Goal: Check status: Check status

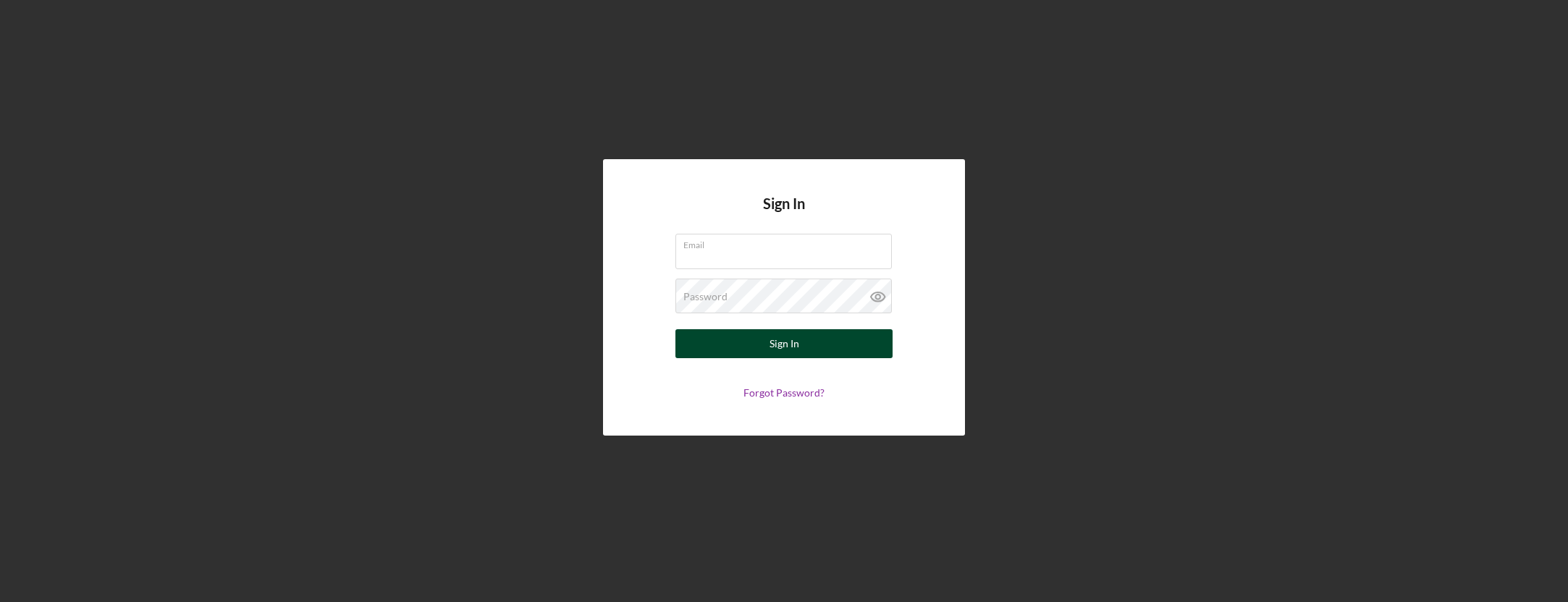
type input "[EMAIL_ADDRESS][DOMAIN_NAME]"
click at [812, 346] on button "Sign In" at bounding box center [784, 344] width 217 height 29
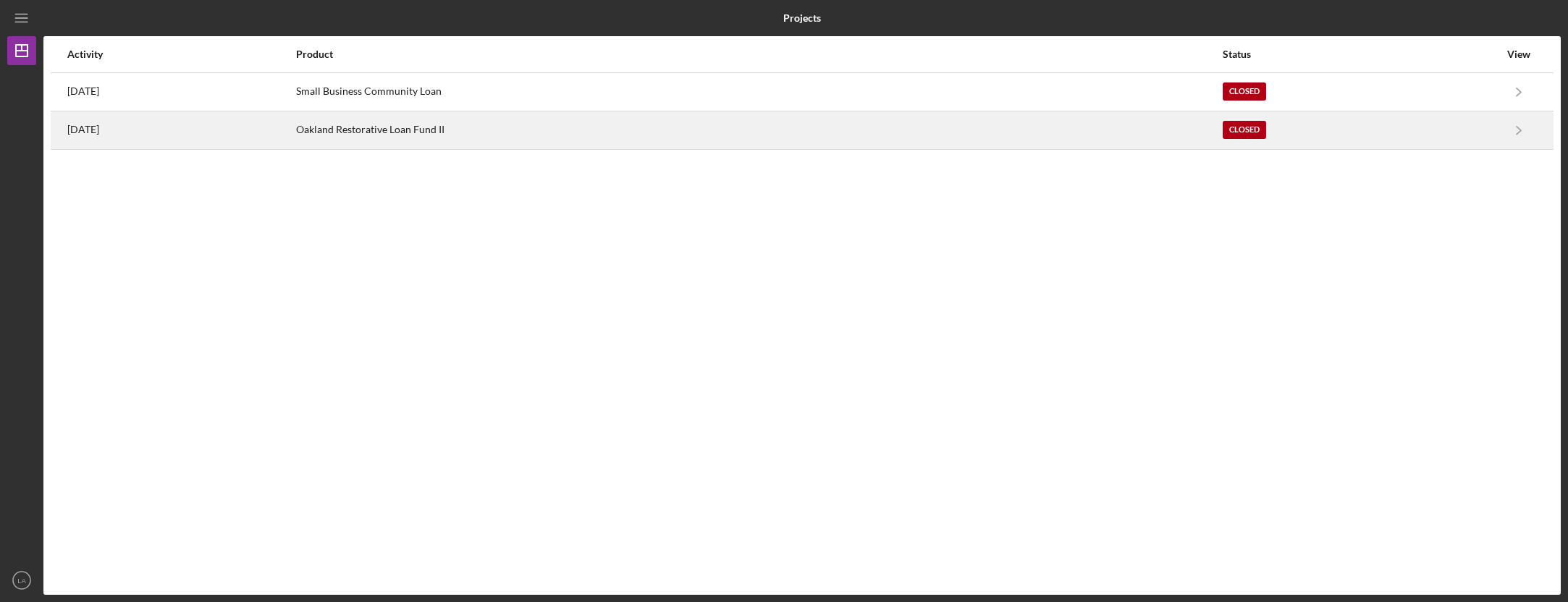
click at [1001, 127] on div "Oakland Restorative Loan Fund II" at bounding box center [759, 130] width 926 height 36
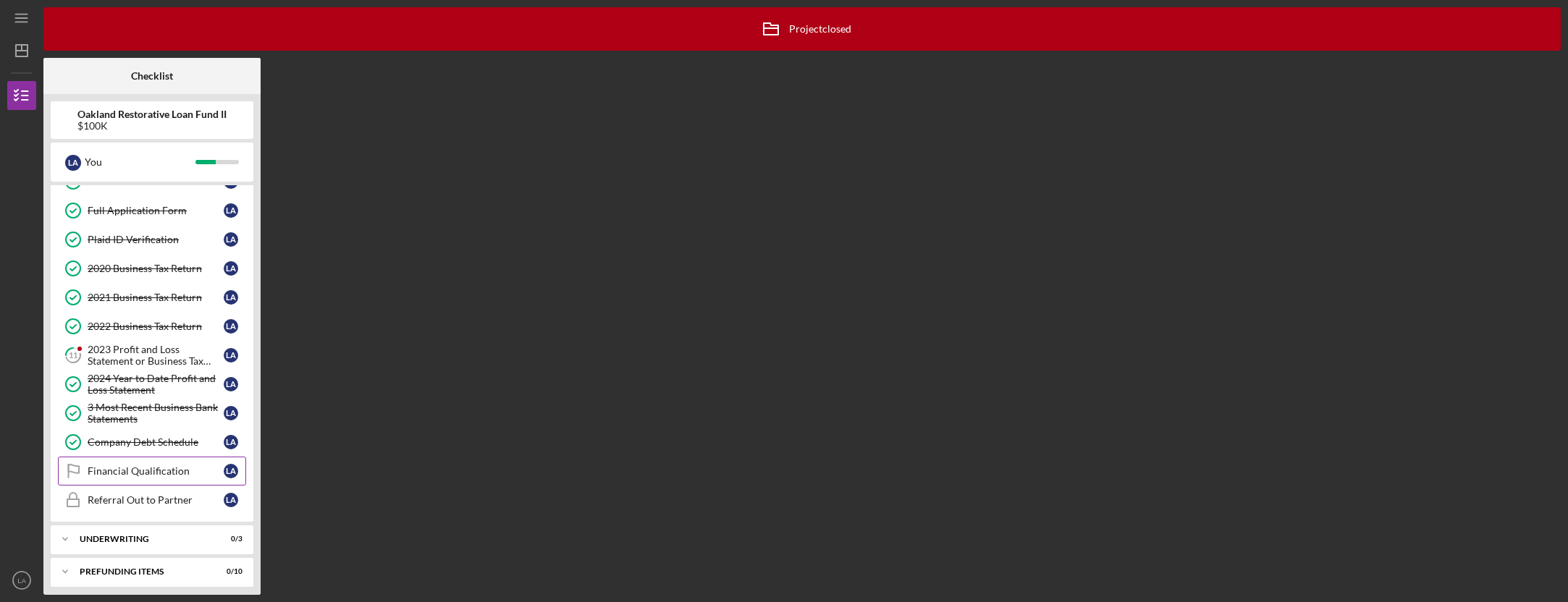
scroll to position [80, 0]
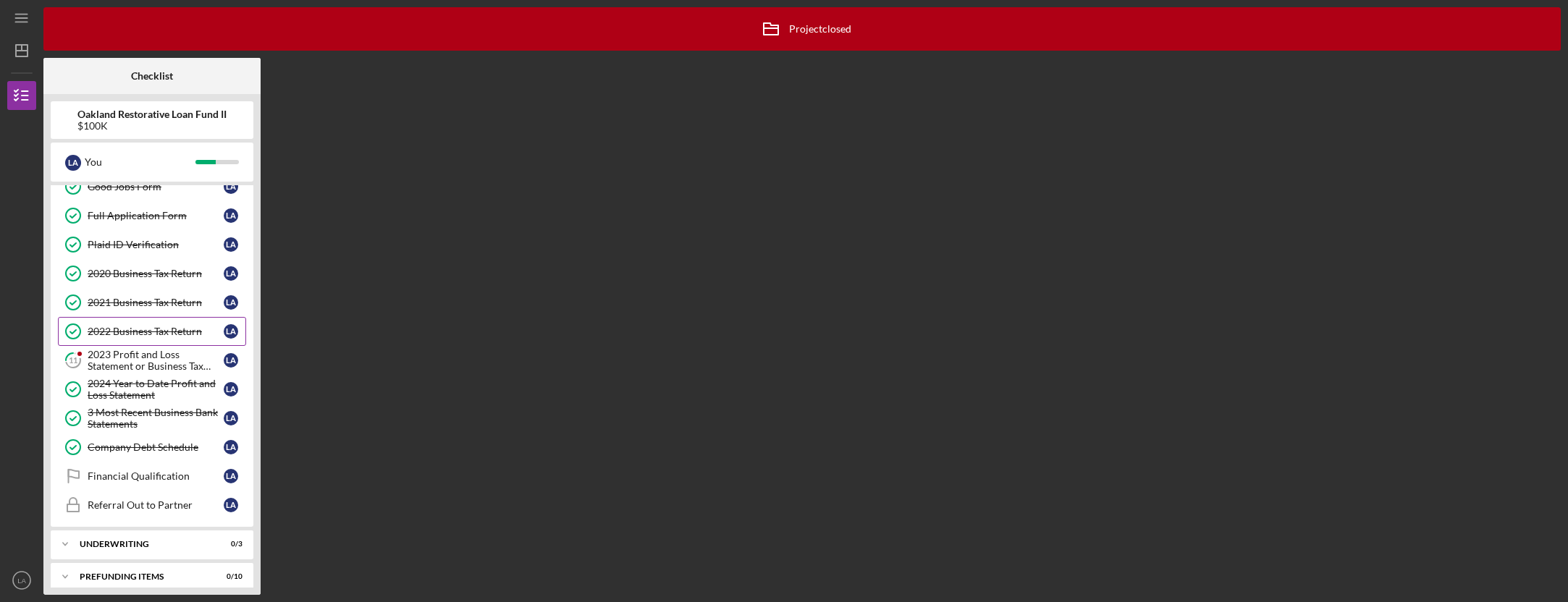
click at [167, 328] on div "2022 Business Tax Return" at bounding box center [155, 332] width 136 height 12
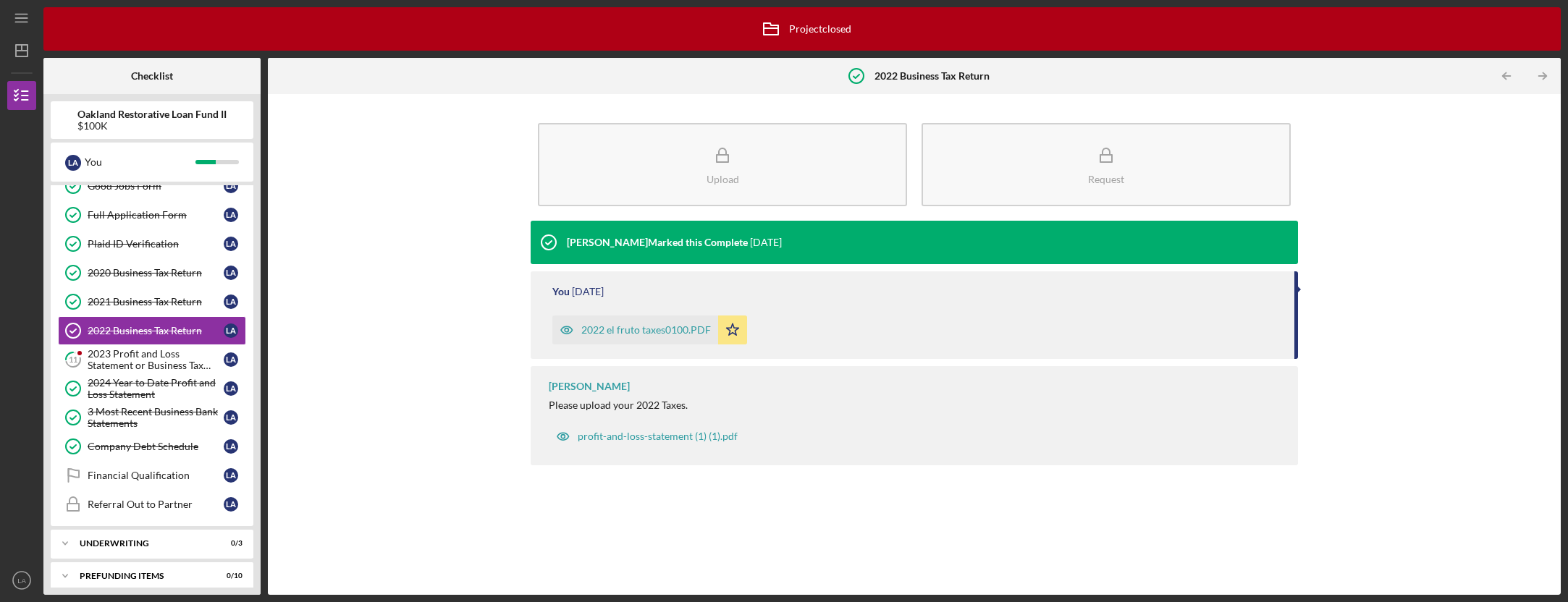
click at [646, 332] on div "2022 el fruto taxes0100.PDF" at bounding box center [647, 330] width 130 height 12
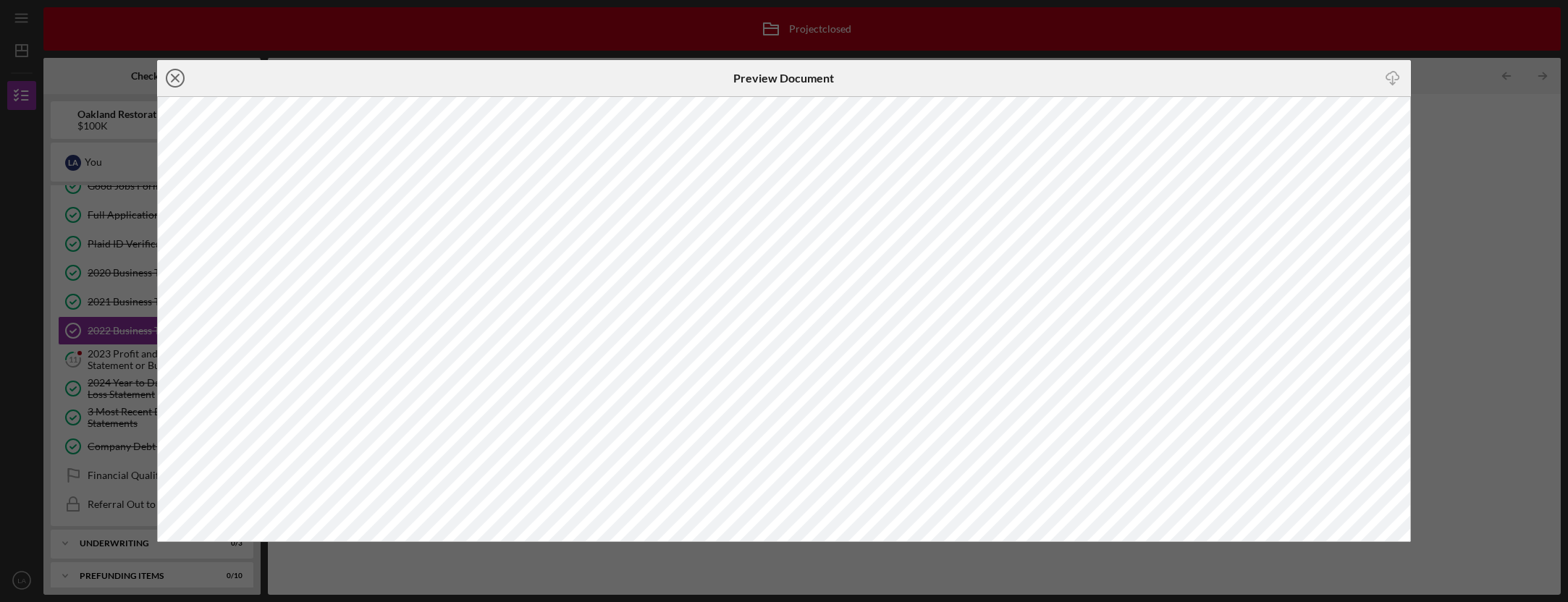
click at [177, 78] on icon "Icon/Close" at bounding box center [175, 78] width 36 height 36
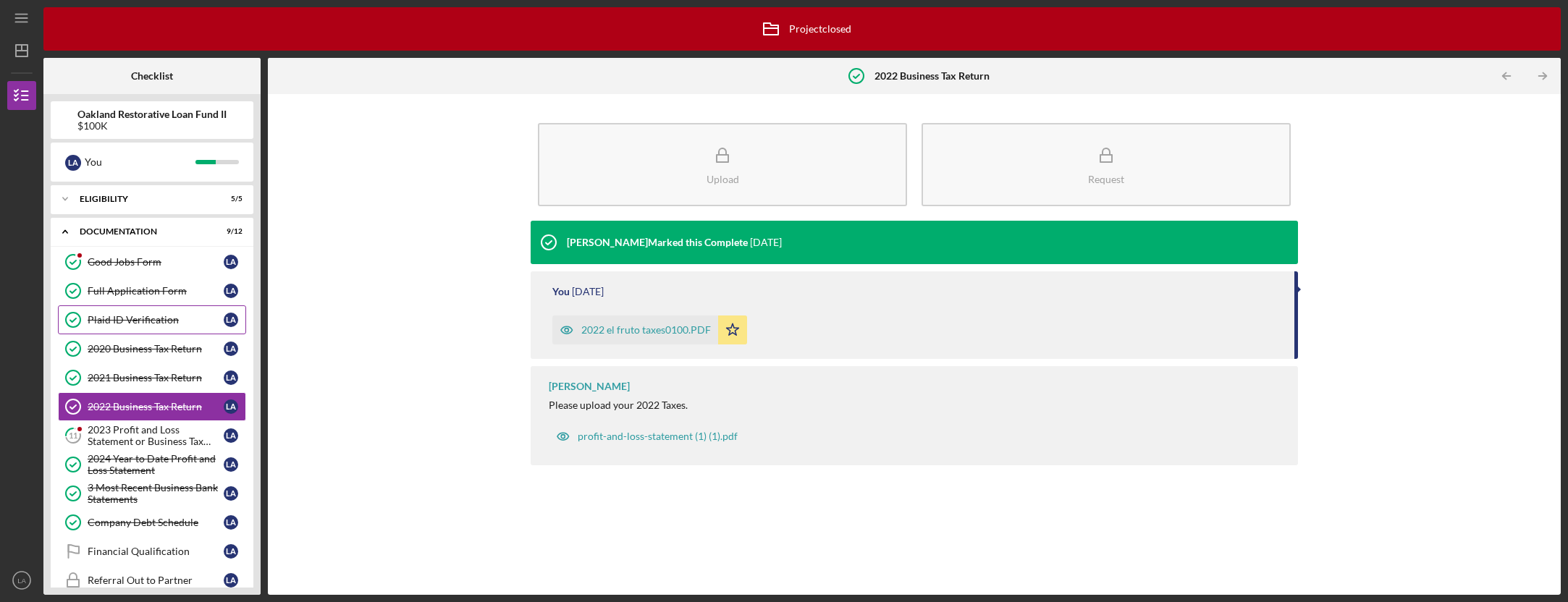
click at [144, 316] on div "Plaid ID Verification" at bounding box center [155, 320] width 136 height 12
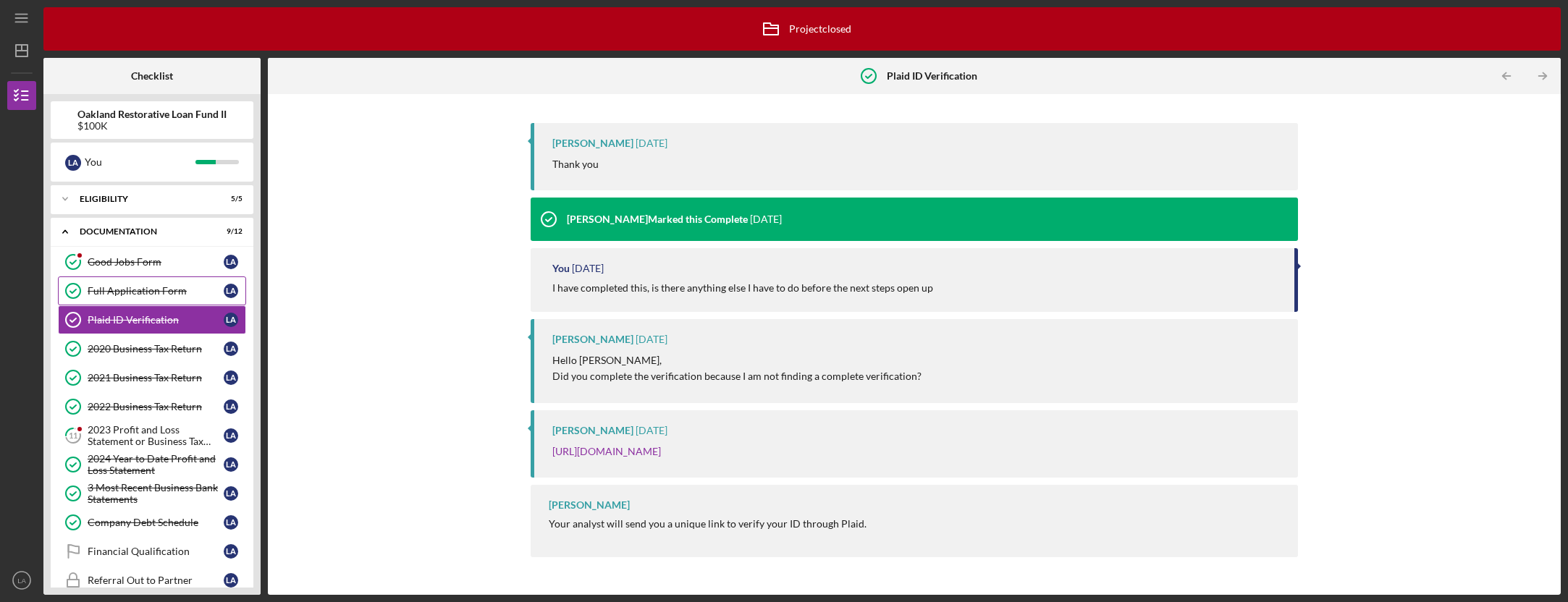
click at [144, 281] on link "Full Application Form Full Application Form L A" at bounding box center [152, 291] width 188 height 29
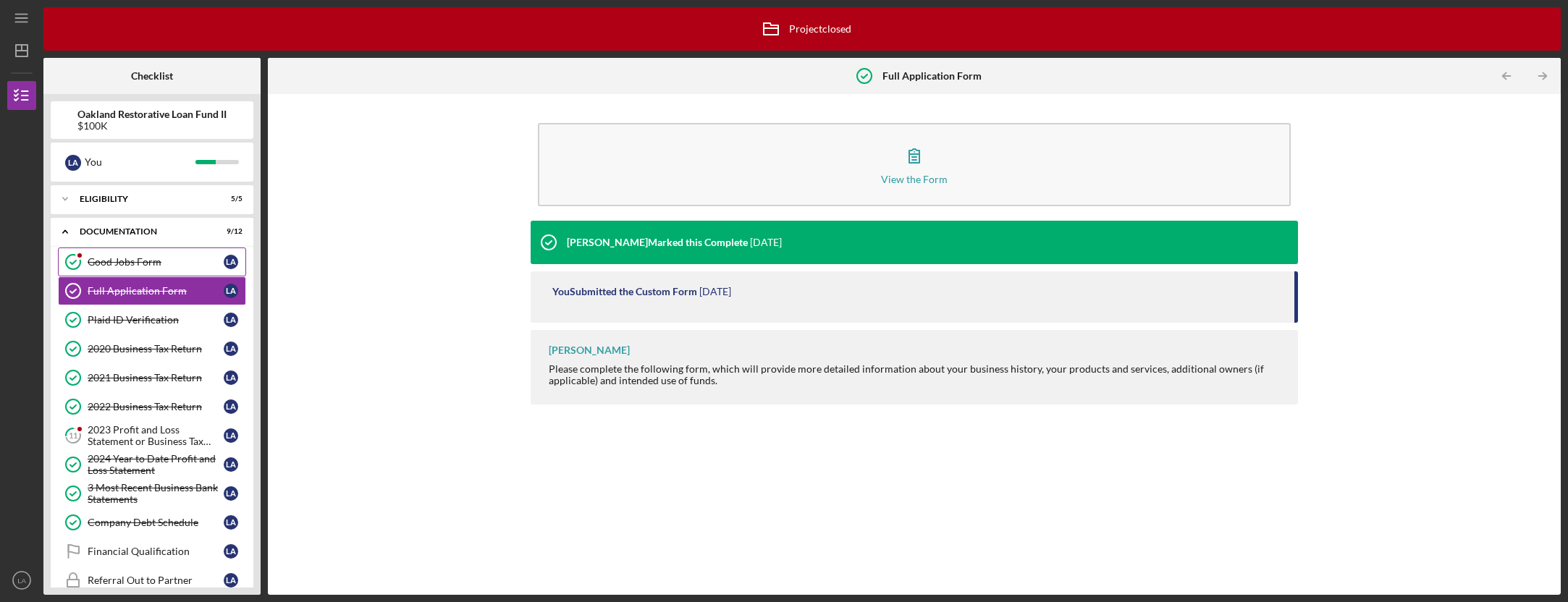
scroll to position [9, 0]
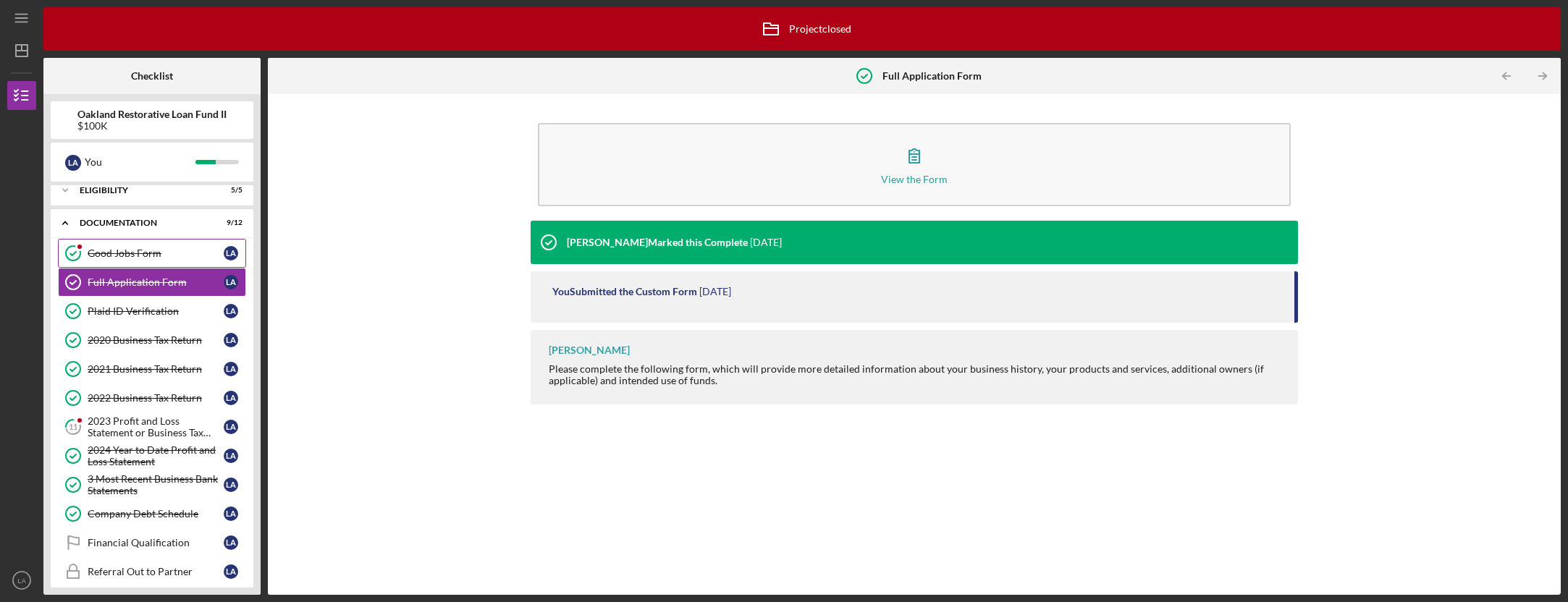
click at [146, 247] on div "Good Jobs Form" at bounding box center [155, 253] width 136 height 12
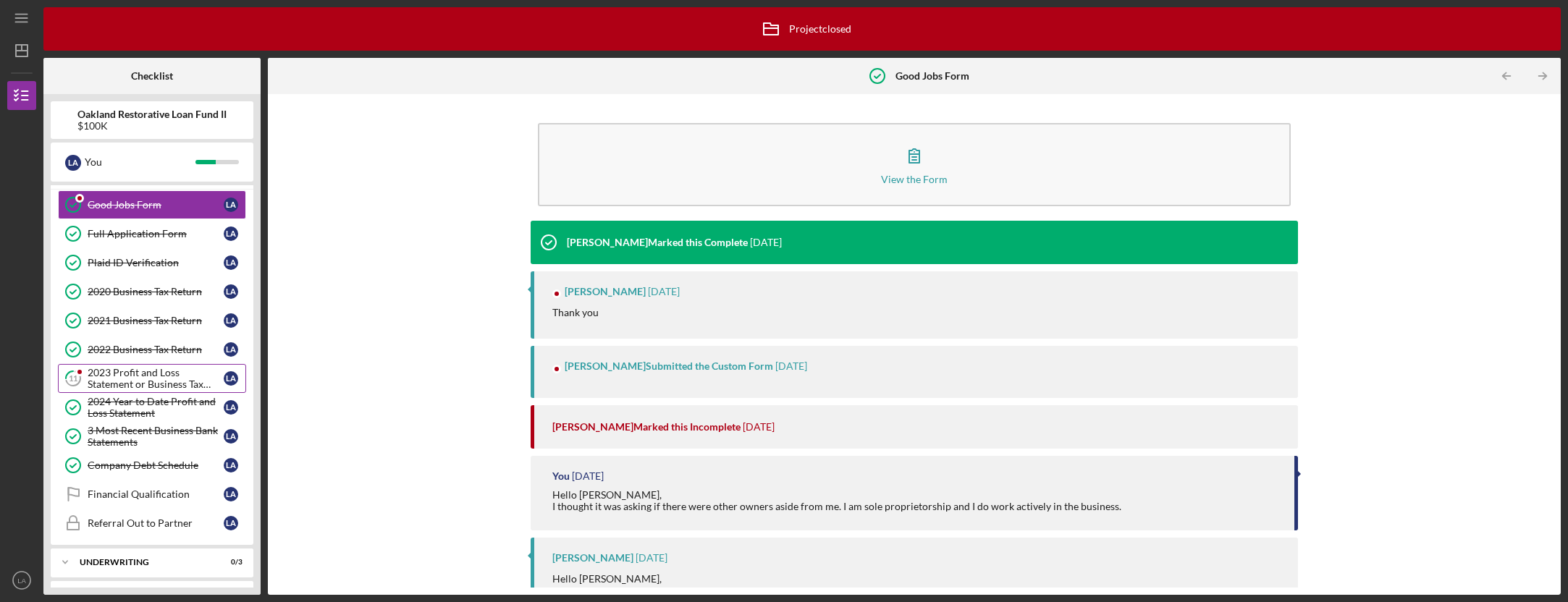
scroll to position [87, 0]
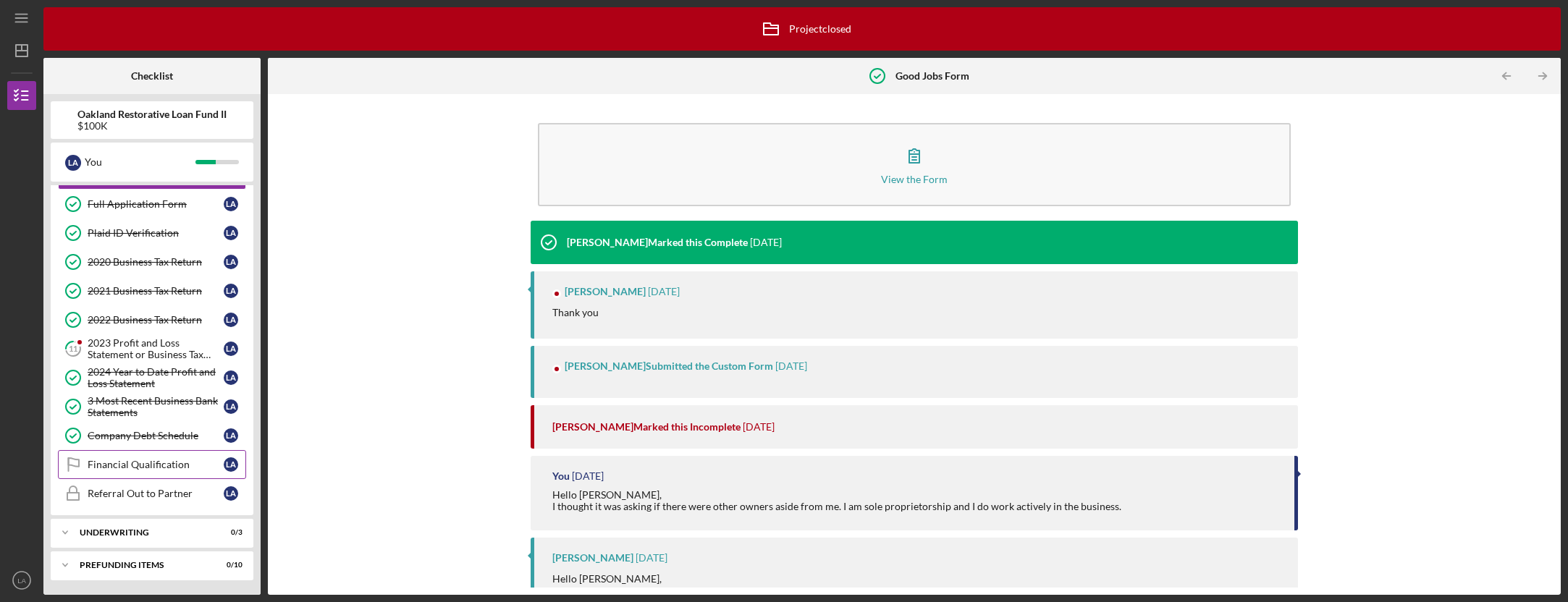
drag, startPoint x: 153, startPoint y: 534, endPoint x: 151, endPoint y: 457, distance: 77.0
click at [153, 534] on div "Underwriting" at bounding box center [143, 533] width 127 height 9
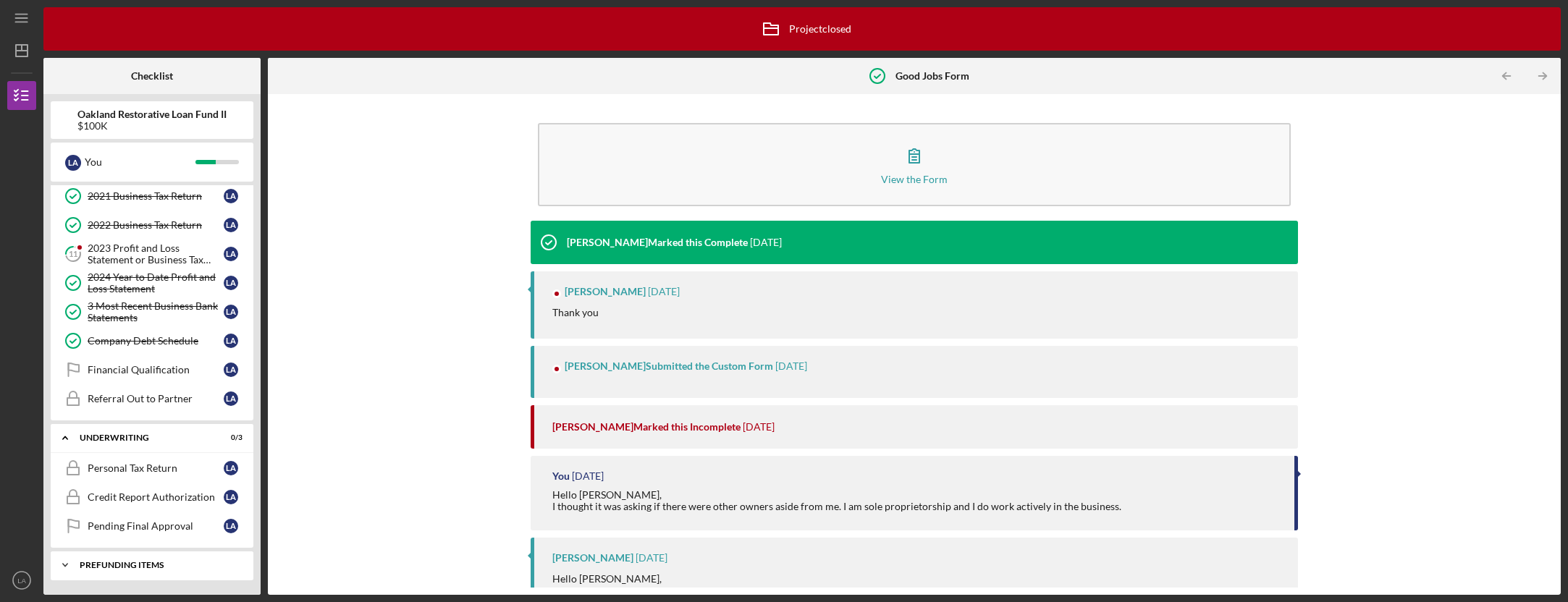
click at [100, 571] on div "Icon/Expander Prefunding Items 0 / 10" at bounding box center [151, 565] width 203 height 29
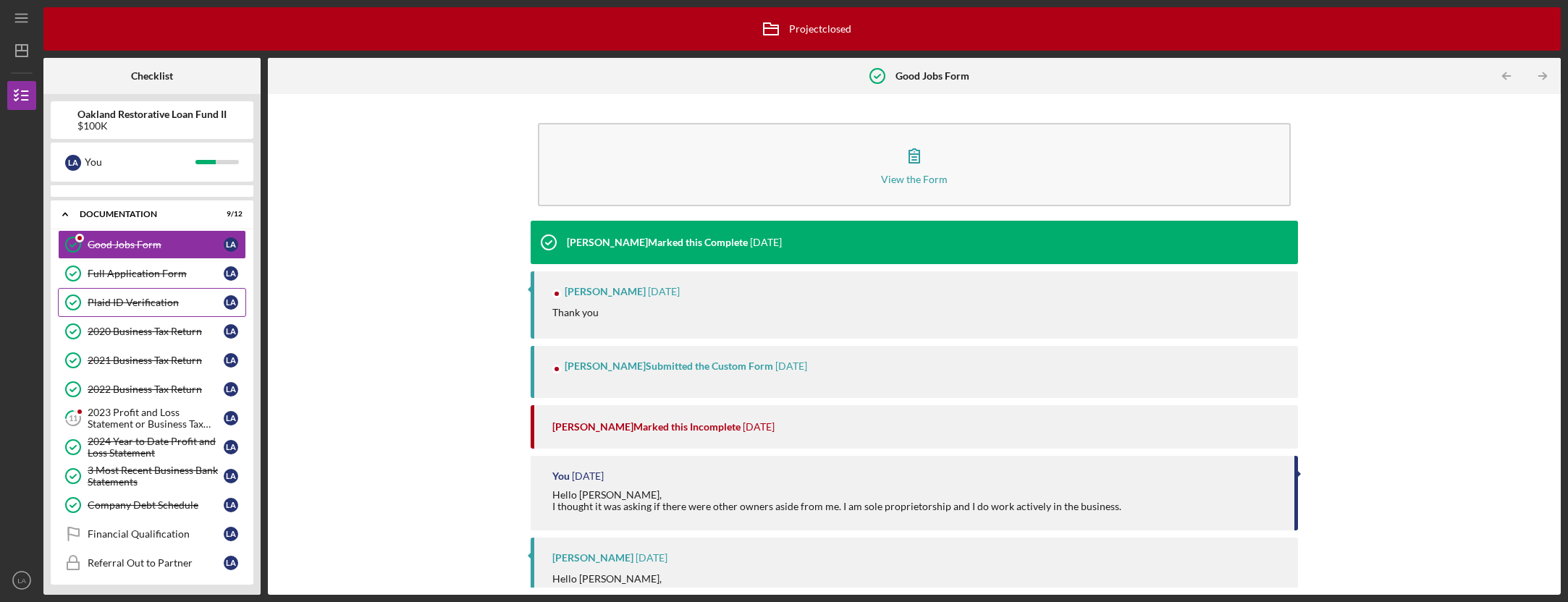
scroll to position [14, 0]
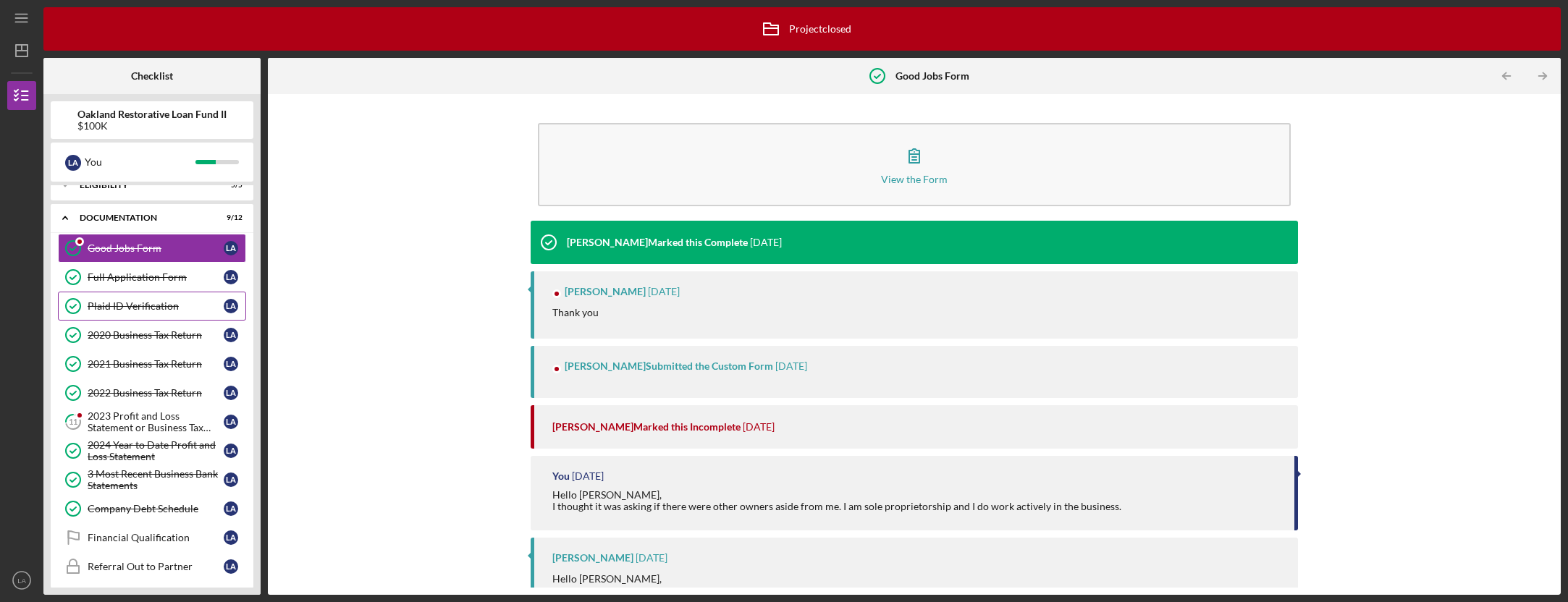
click at [169, 294] on link "Plaid ID Verification Plaid ID Verification L A" at bounding box center [152, 306] width 188 height 29
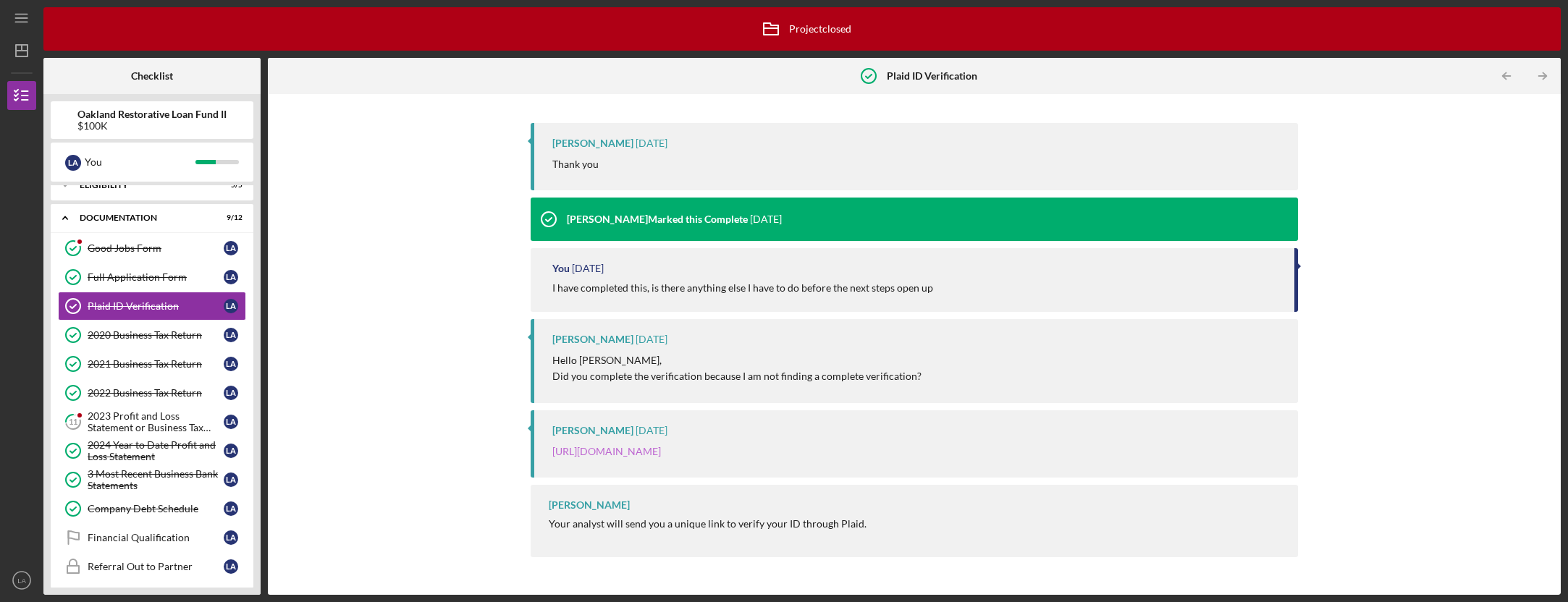
click at [661, 454] on link "[URL][DOMAIN_NAME]" at bounding box center [606, 452] width 109 height 12
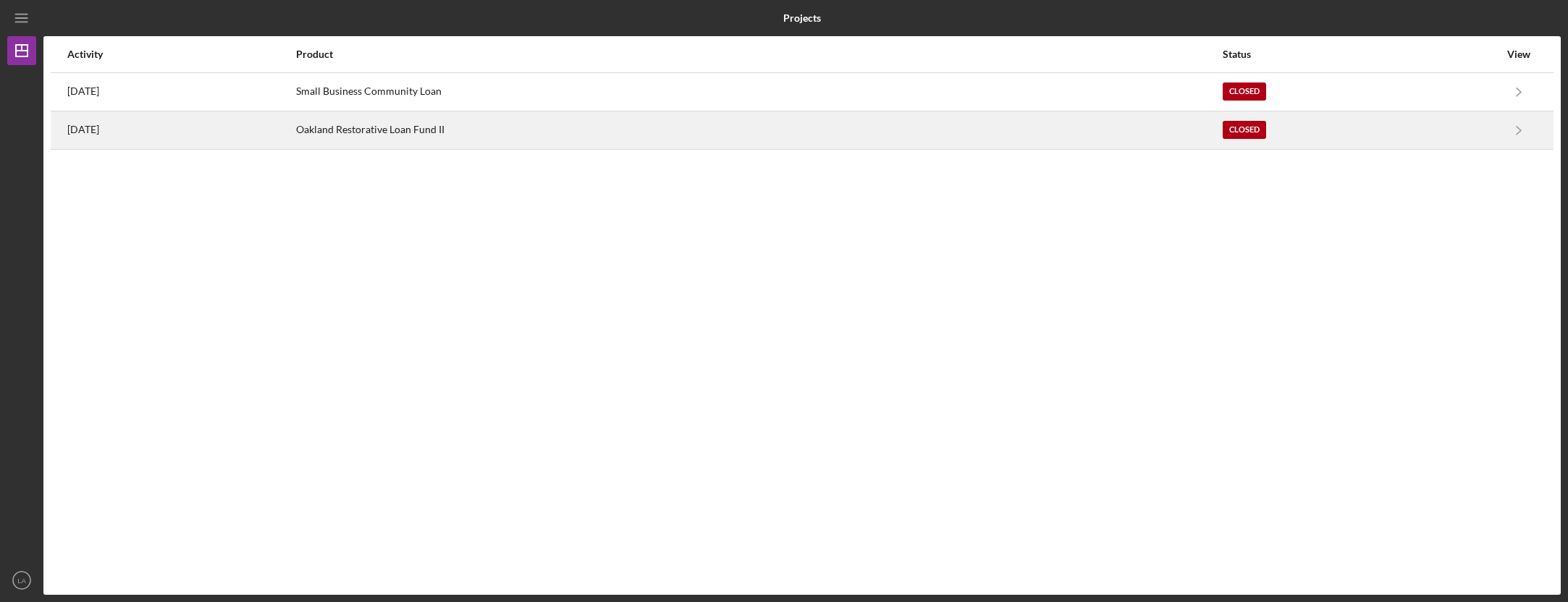
click at [997, 130] on div "Oakland Restorative Loan Fund II" at bounding box center [759, 130] width 926 height 36
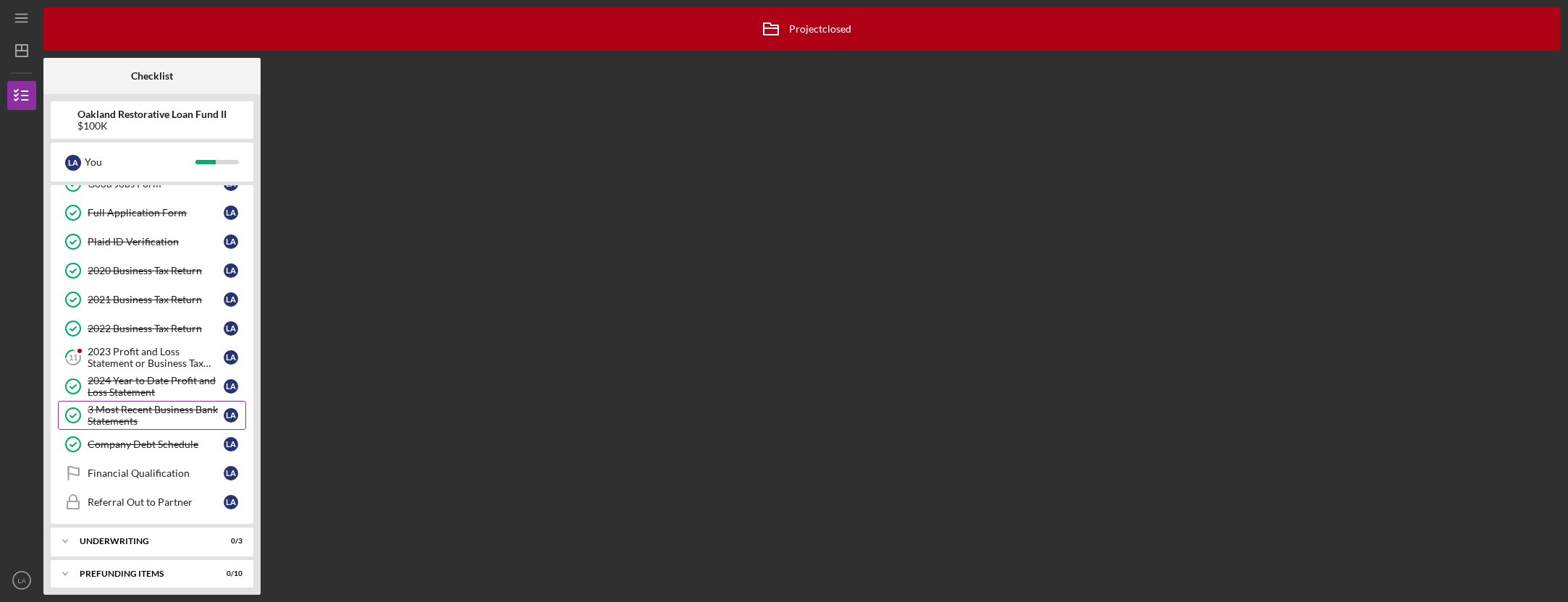
scroll to position [87, 0]
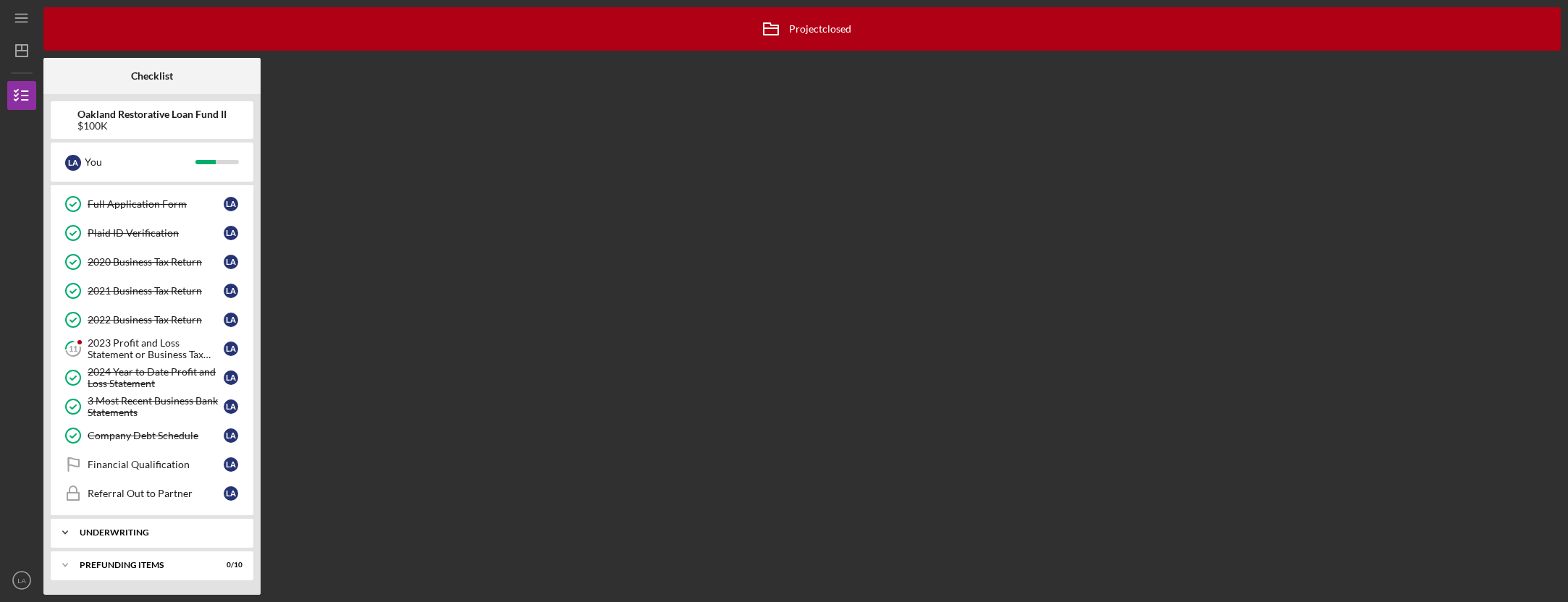
click at [86, 530] on div "Underwriting" at bounding box center [157, 533] width 156 height 9
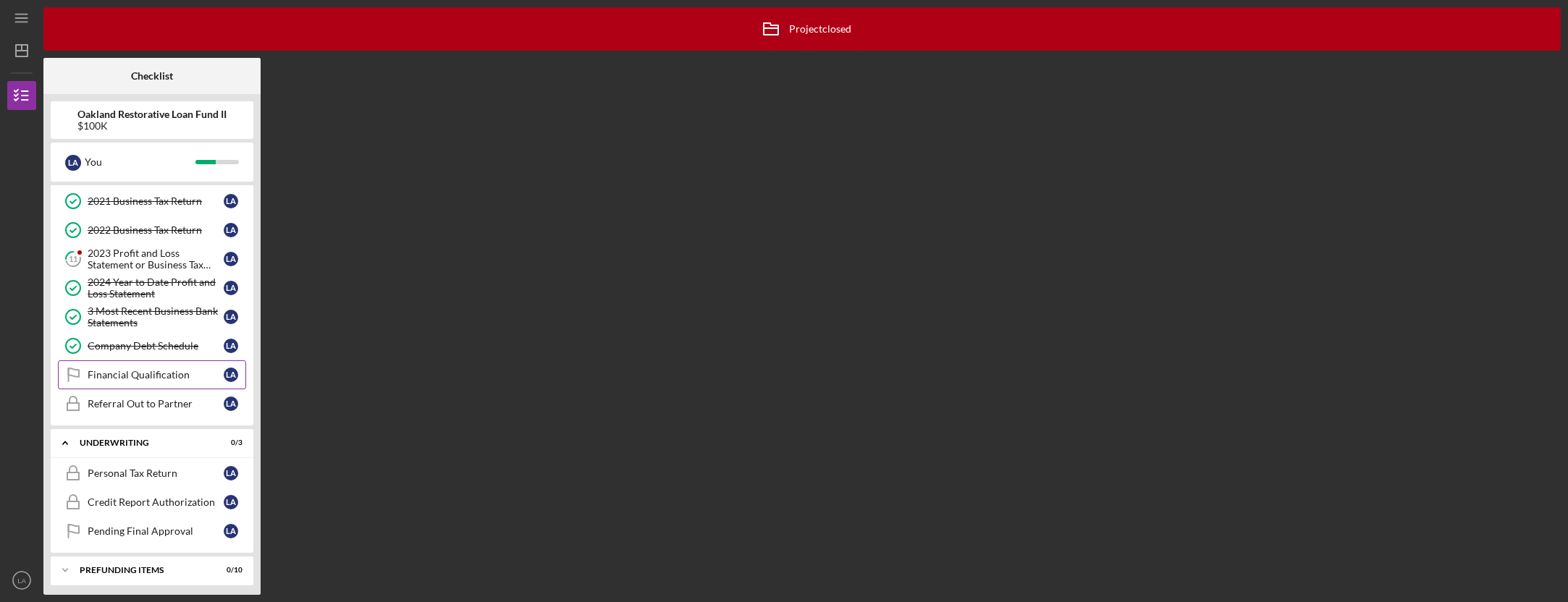
scroll to position [181, 0]
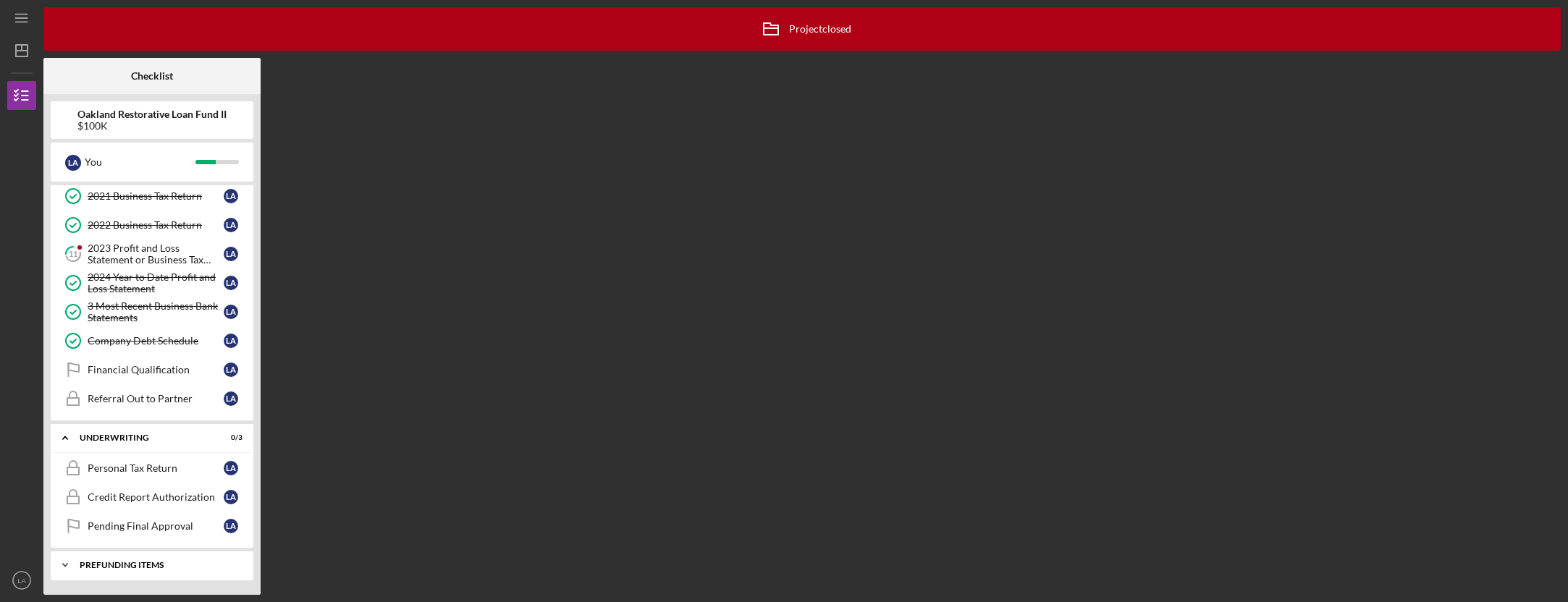
click at [92, 570] on div "Icon/Expander Prefunding Items 0 / 10" at bounding box center [151, 565] width 203 height 29
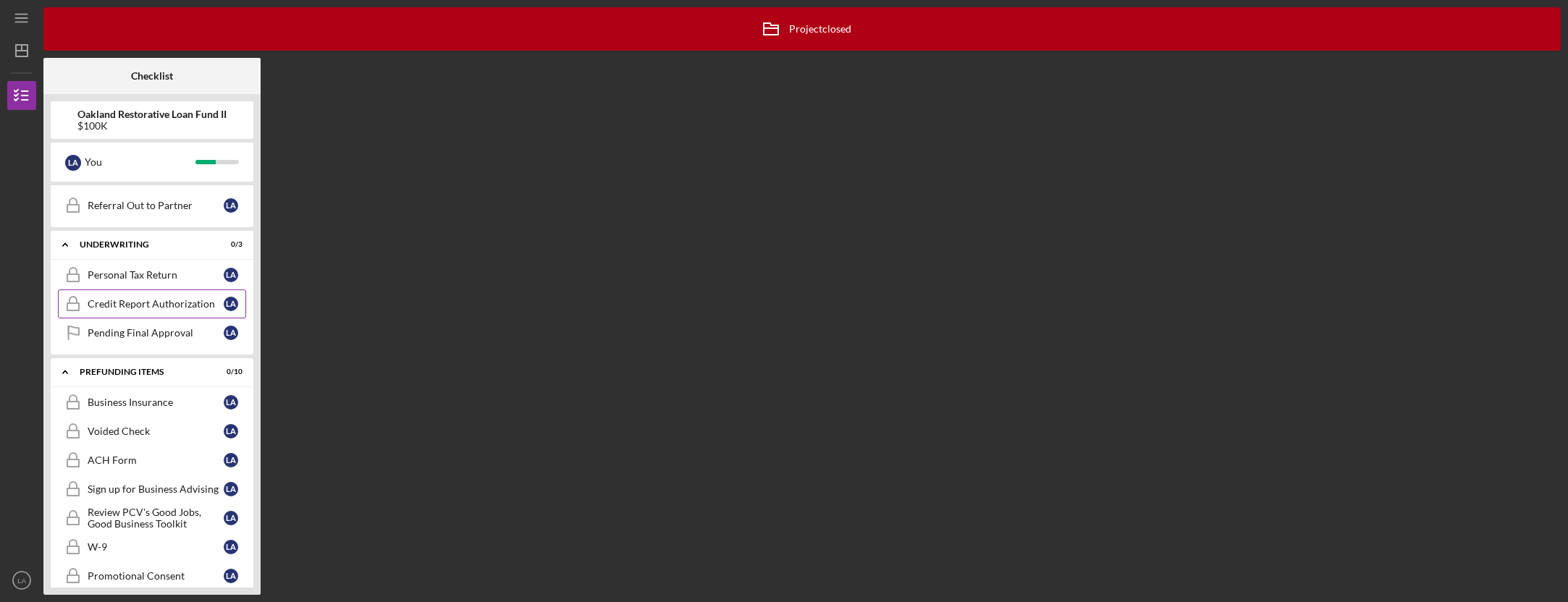
scroll to position [479, 0]
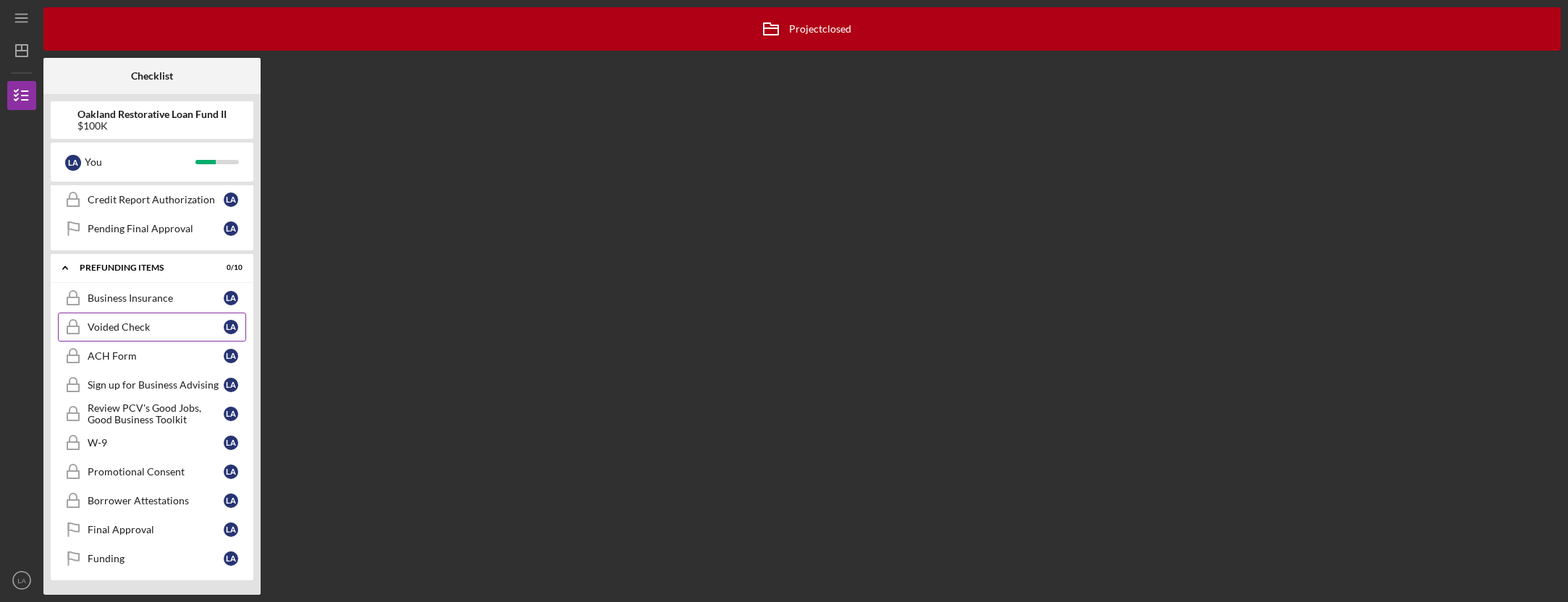
click at [133, 332] on div "Voided Check" at bounding box center [155, 328] width 136 height 12
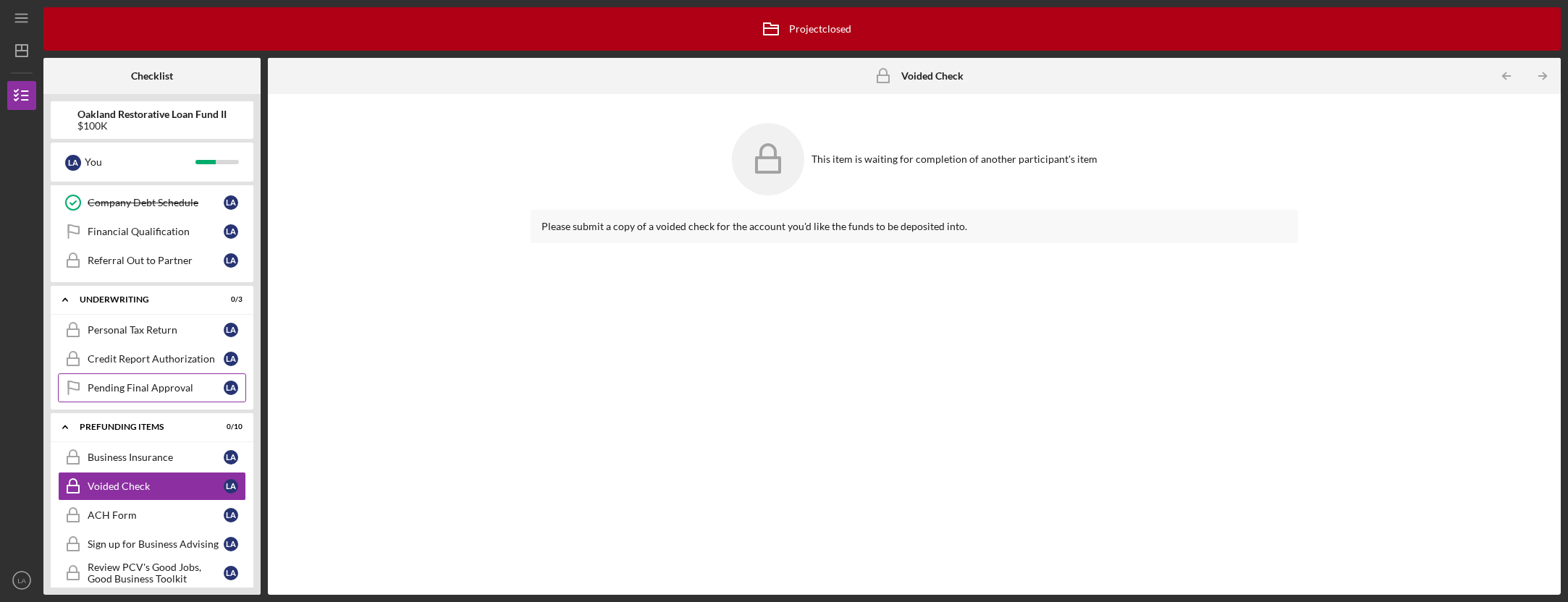
scroll to position [328, 0]
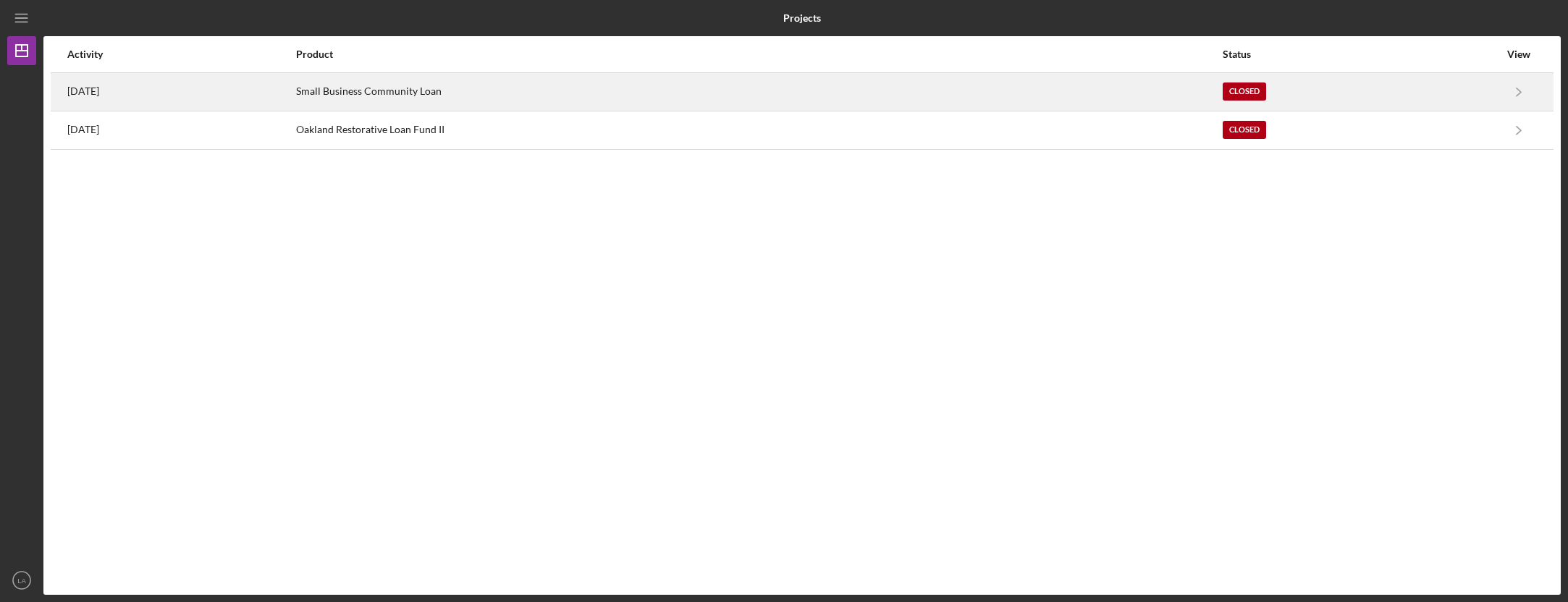
click at [997, 99] on div "Small Business Community Loan" at bounding box center [759, 91] width 926 height 36
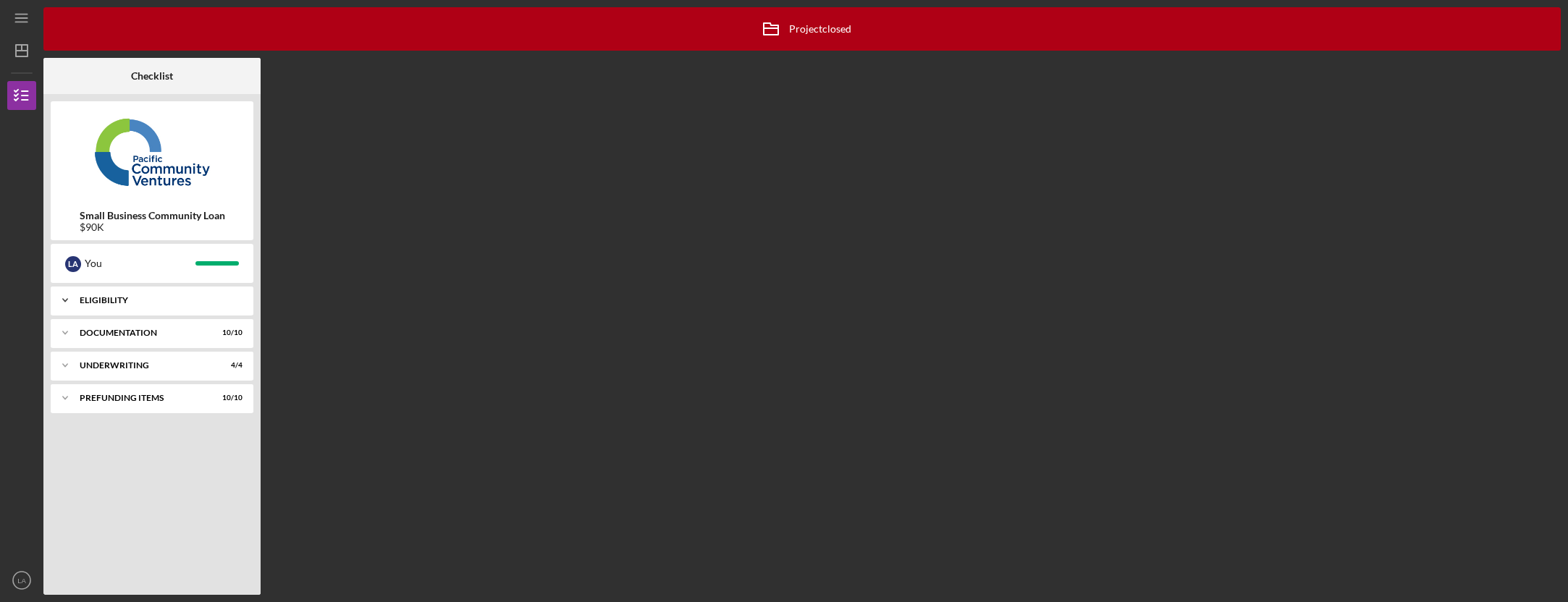
click at [65, 299] on icon "Icon/Expander" at bounding box center [65, 300] width 29 height 29
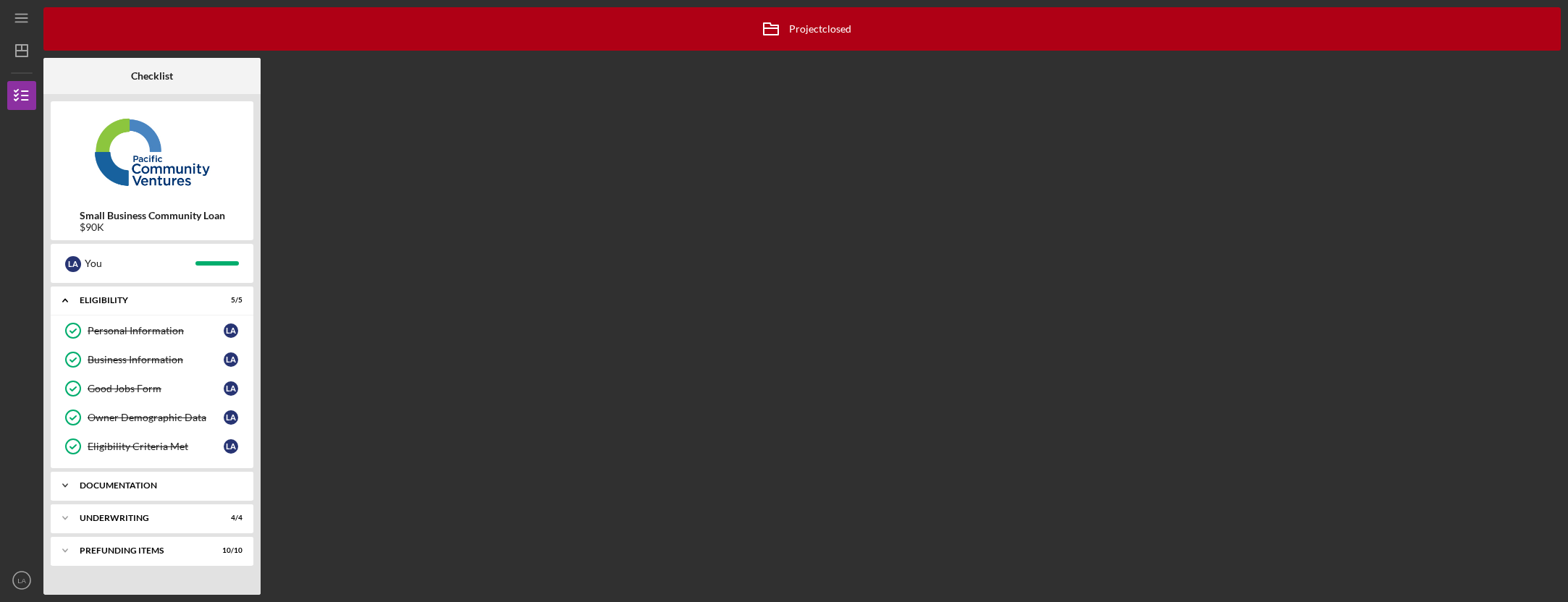
click at [112, 487] on div "Documentation" at bounding box center [157, 486] width 156 height 9
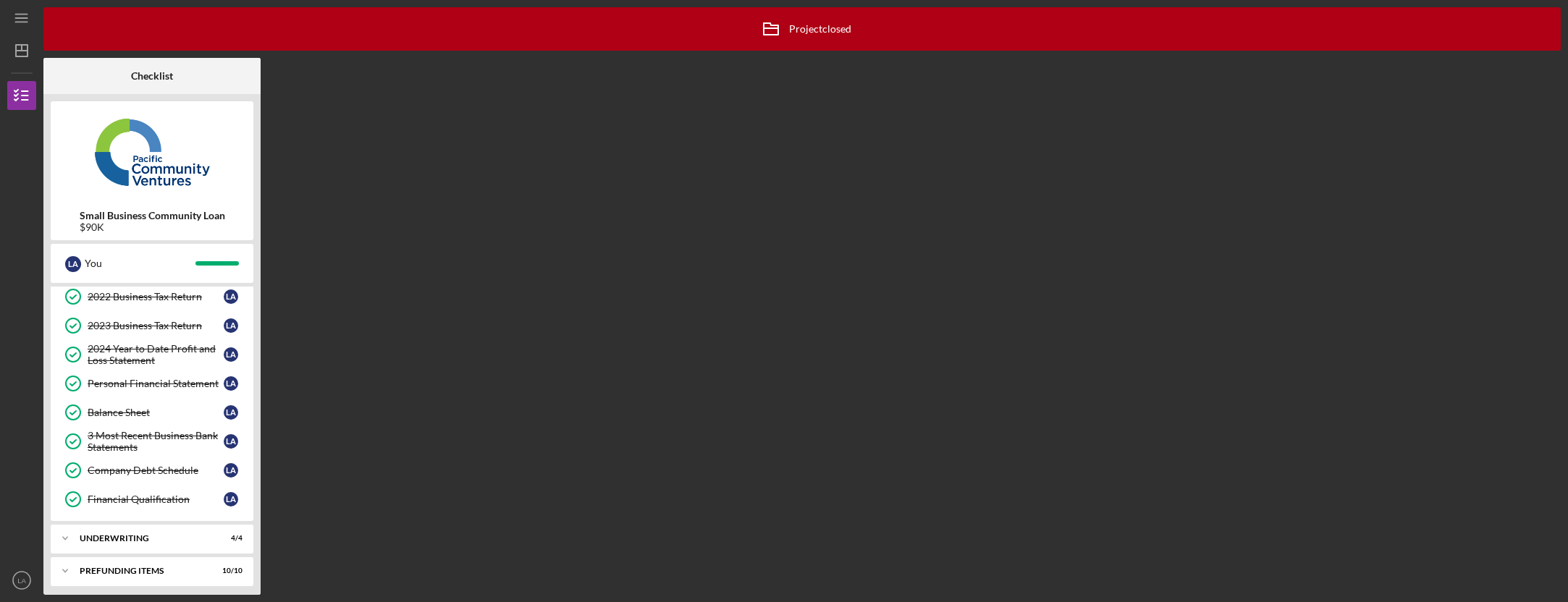
scroll to position [283, 0]
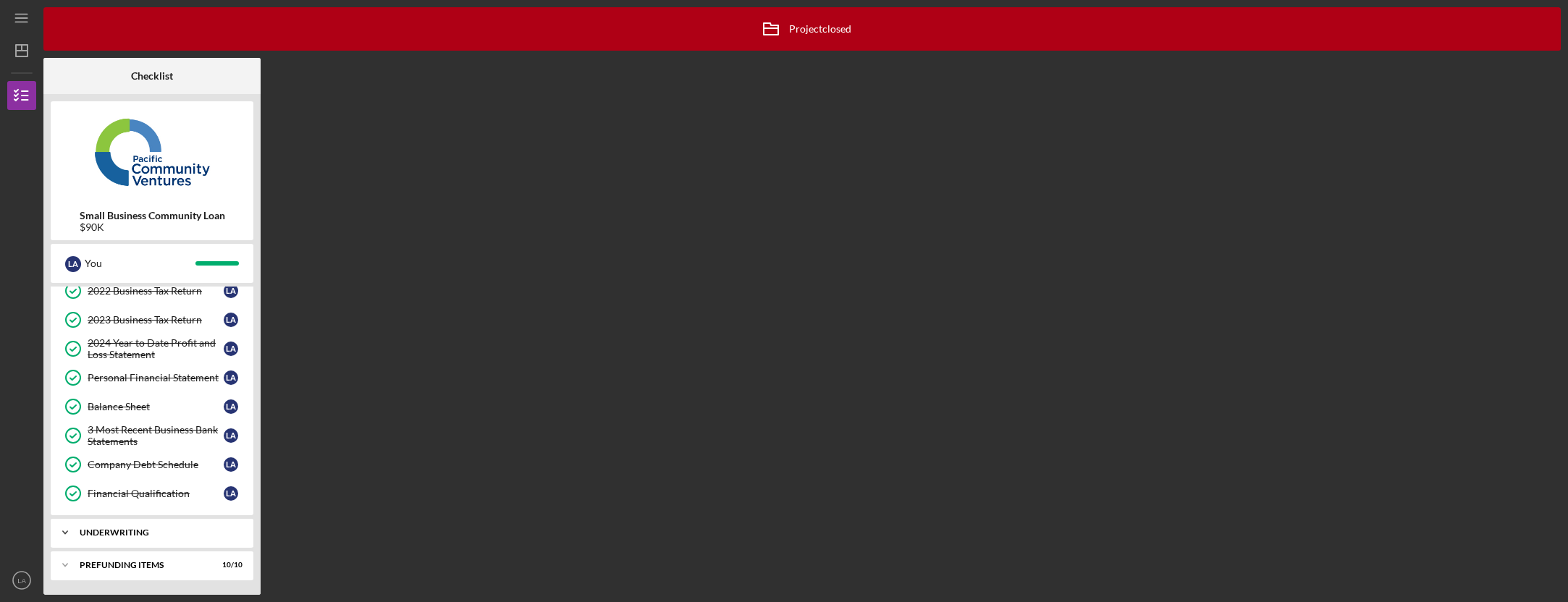
click at [124, 526] on div "Icon/Expander Underwriting 4 / 4" at bounding box center [151, 533] width 203 height 29
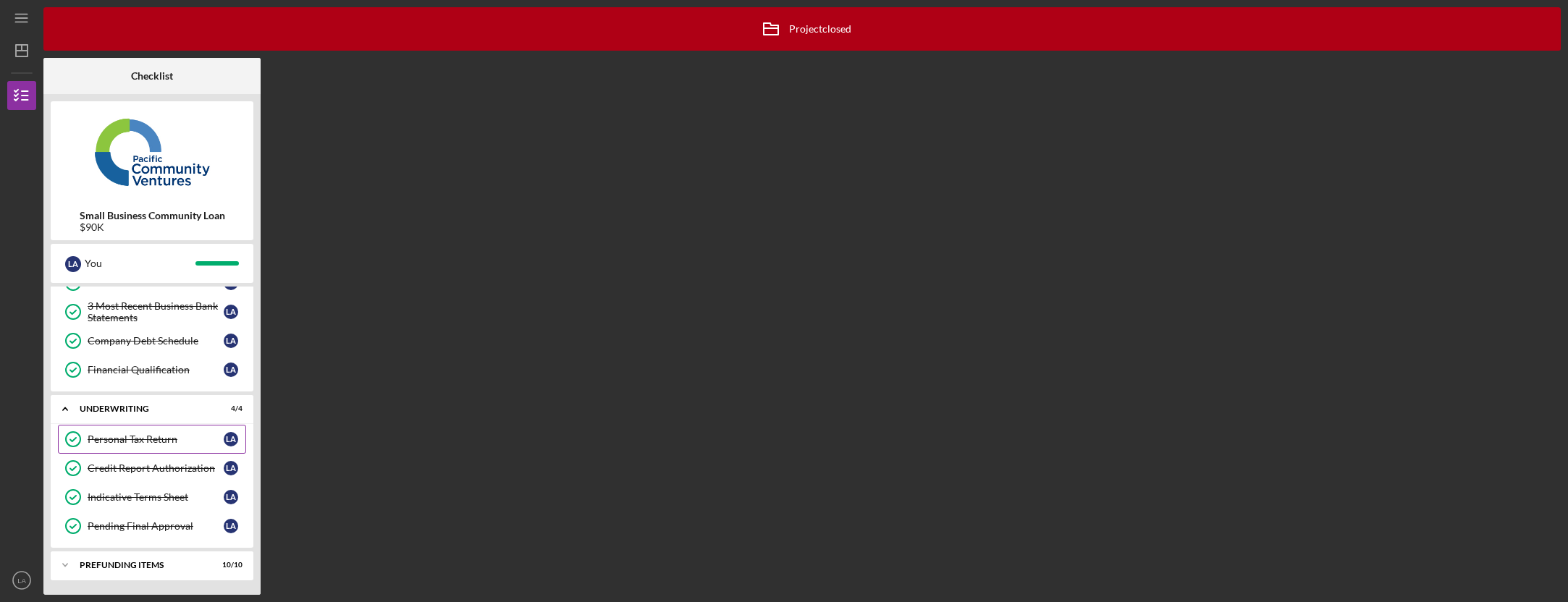
drag, startPoint x: 115, startPoint y: 560, endPoint x: 139, endPoint y: 440, distance: 122.4
click at [115, 559] on div "Icon/Expander Prefunding Items 10 / 10" at bounding box center [151, 565] width 203 height 29
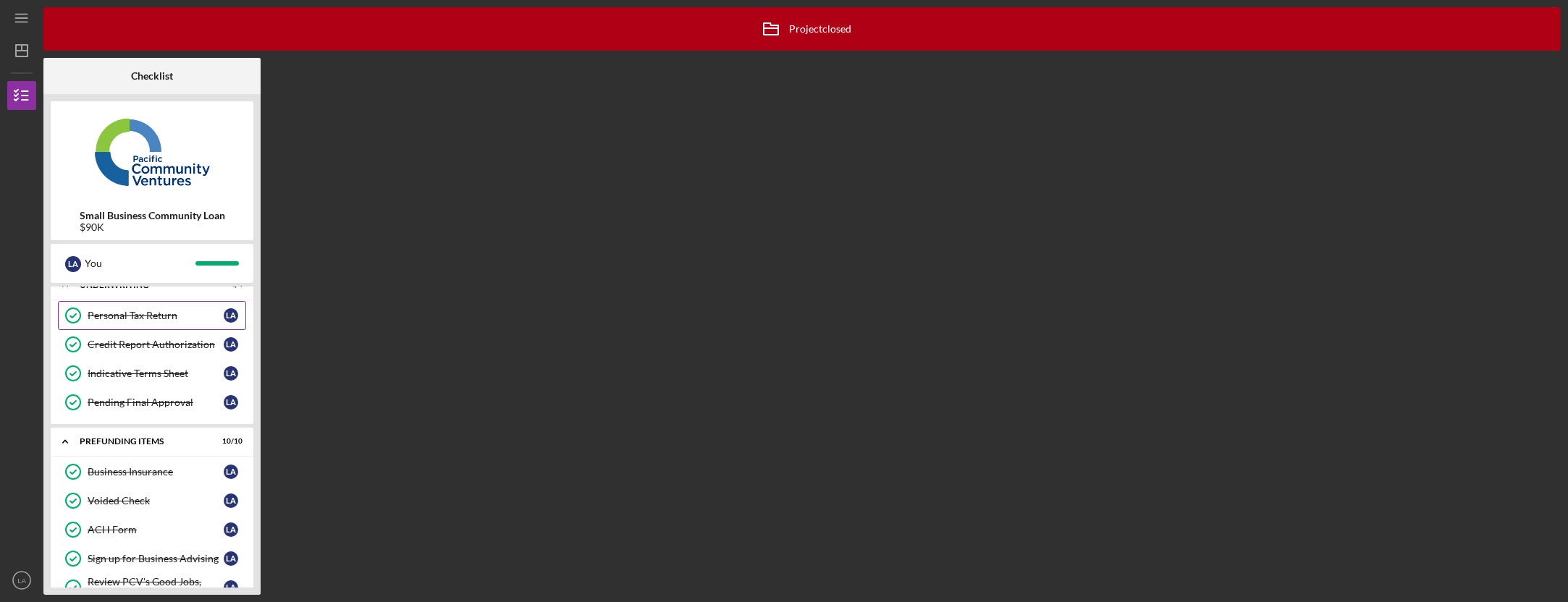
scroll to position [705, 0]
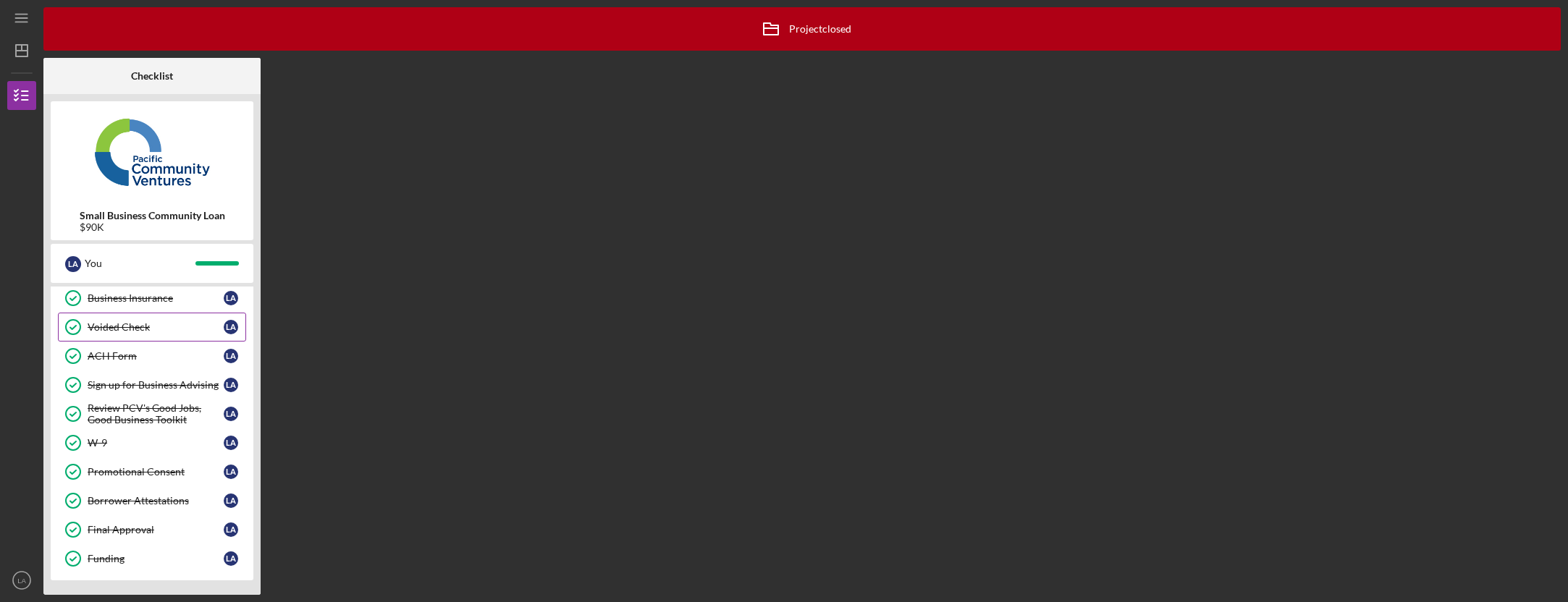
click at [146, 322] on div "Voided Check" at bounding box center [155, 328] width 136 height 12
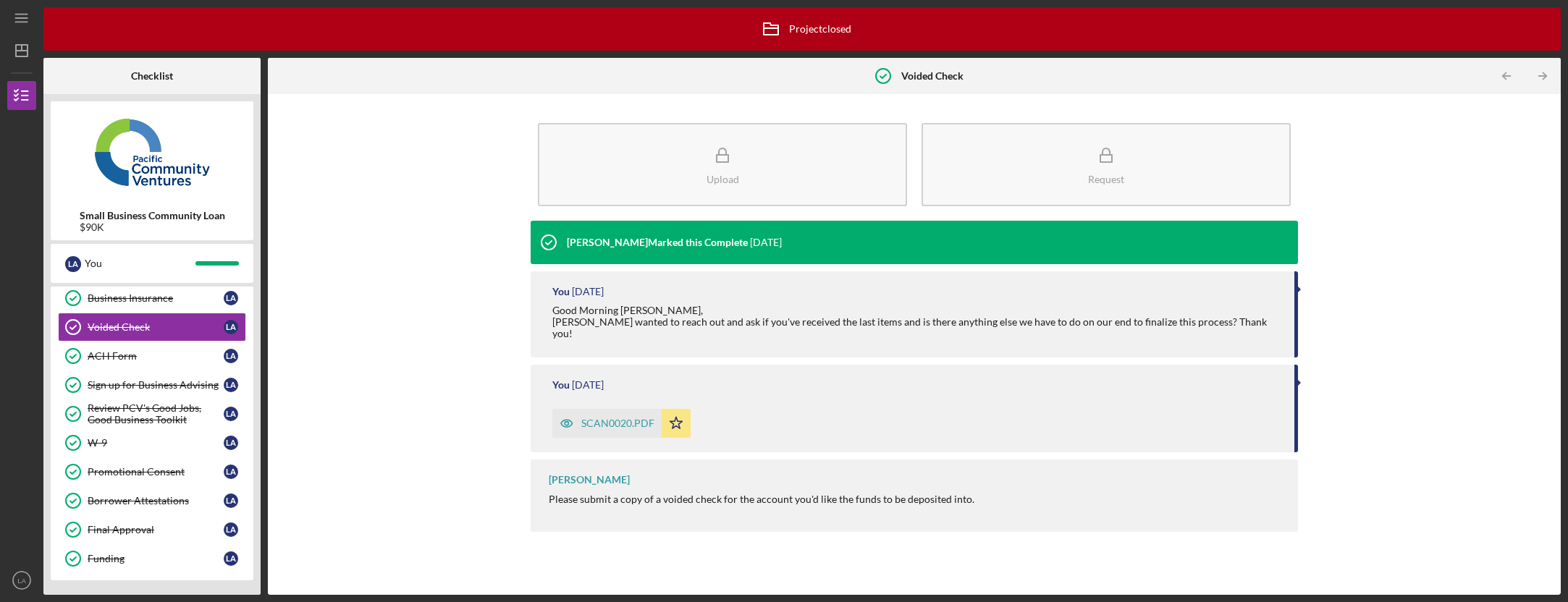
click at [608, 417] on div "SCAN0020.PDF" at bounding box center [618, 423] width 73 height 12
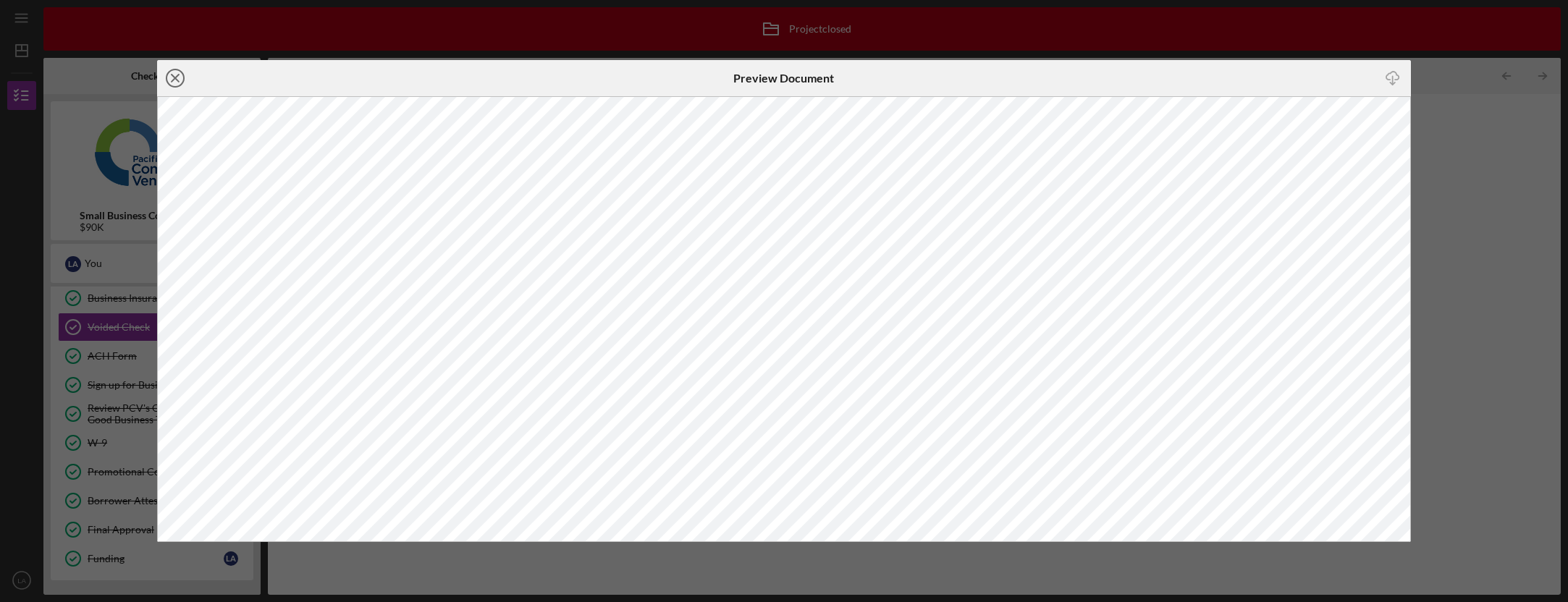
click at [173, 82] on icon "Icon/Close" at bounding box center [175, 78] width 36 height 36
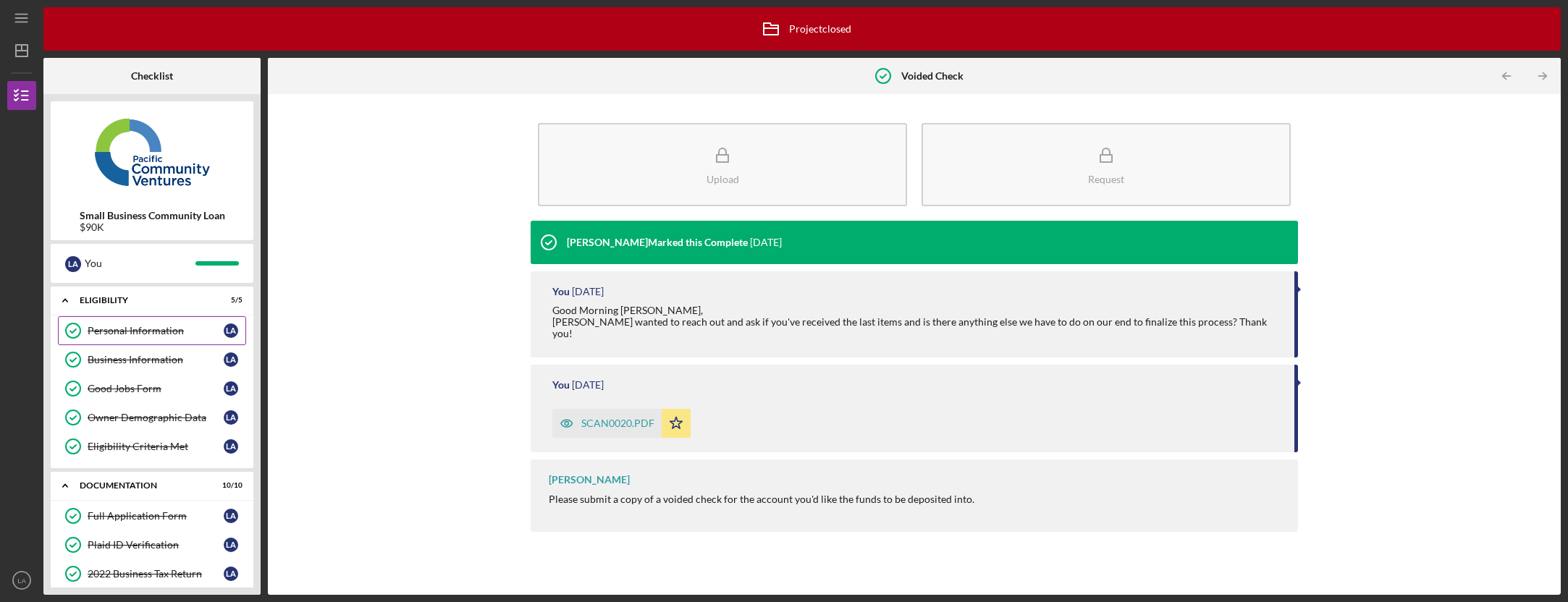
click at [174, 329] on div "Personal Information" at bounding box center [155, 331] width 136 height 12
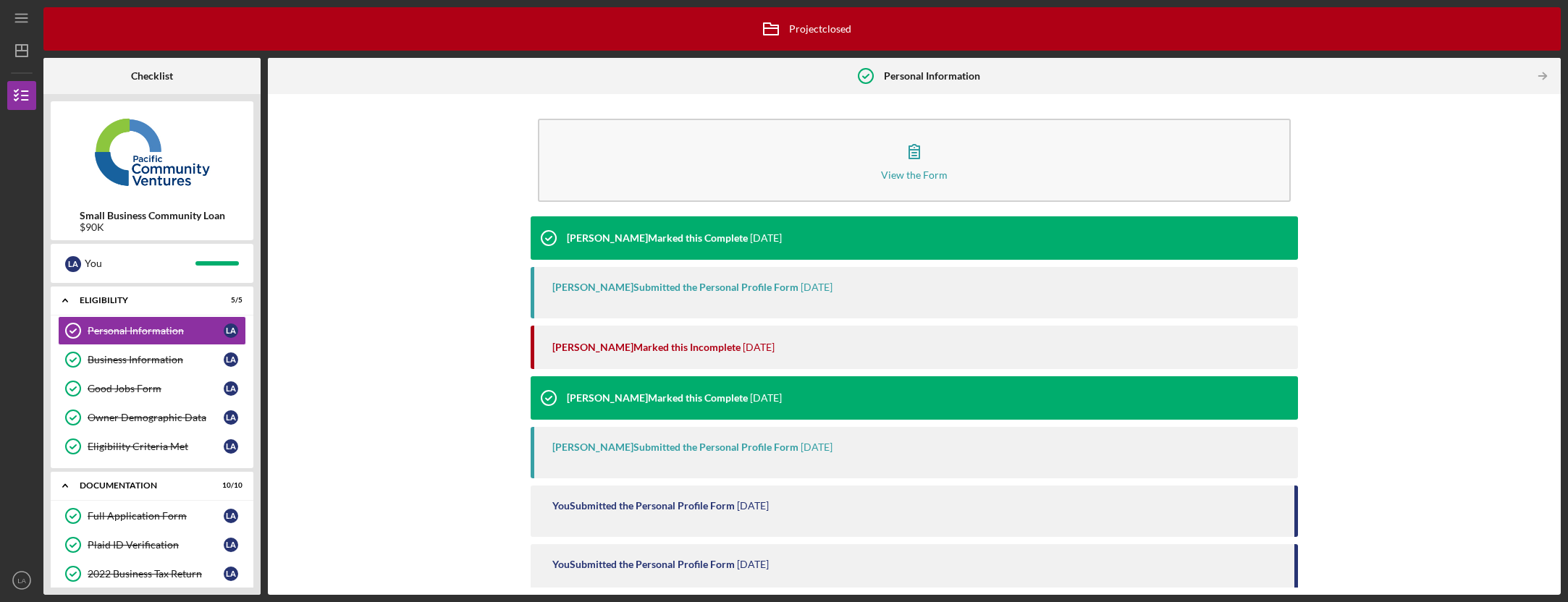
scroll to position [91, 0]
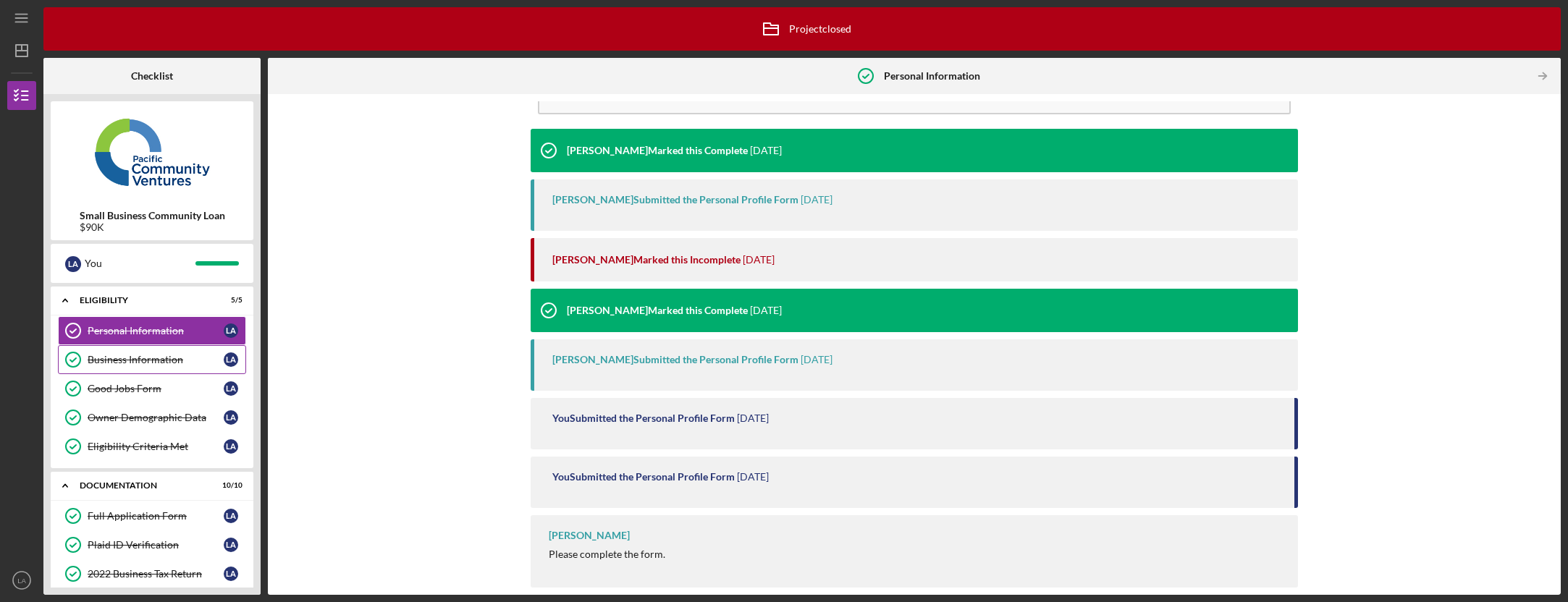
click at [154, 364] on div "Business Information" at bounding box center [155, 360] width 136 height 12
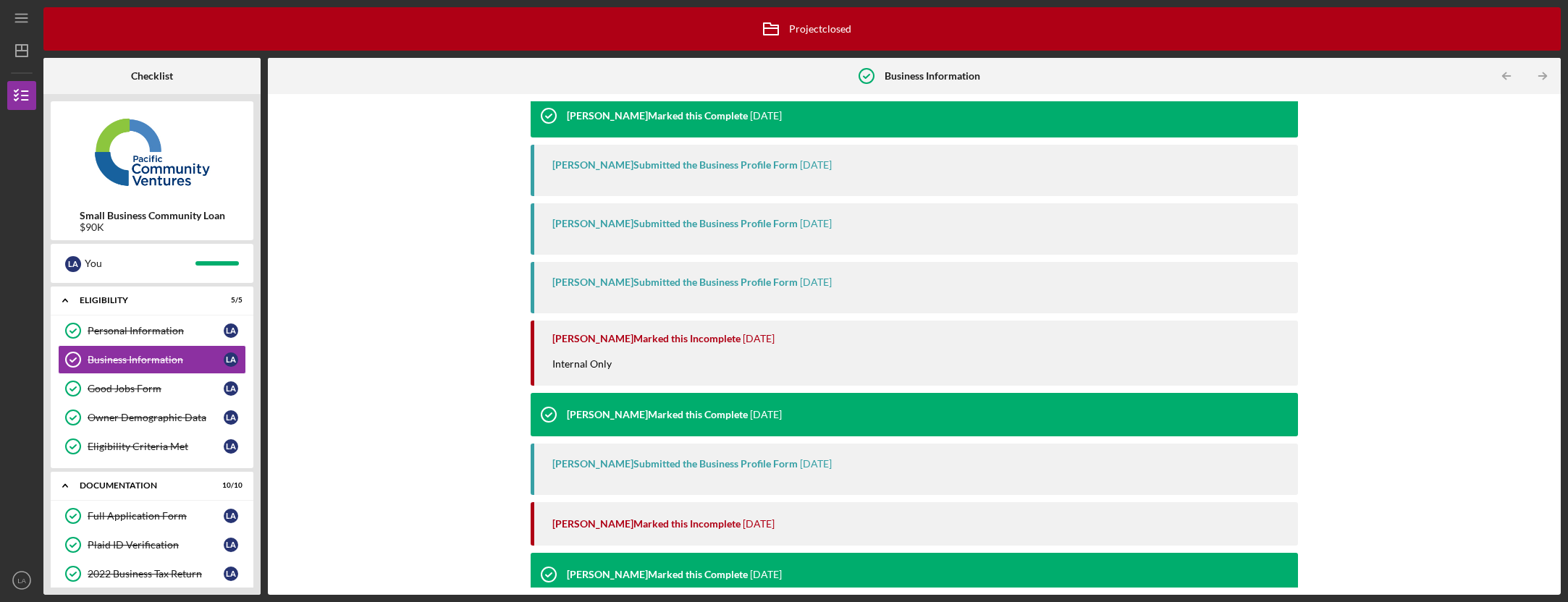
scroll to position [274, 0]
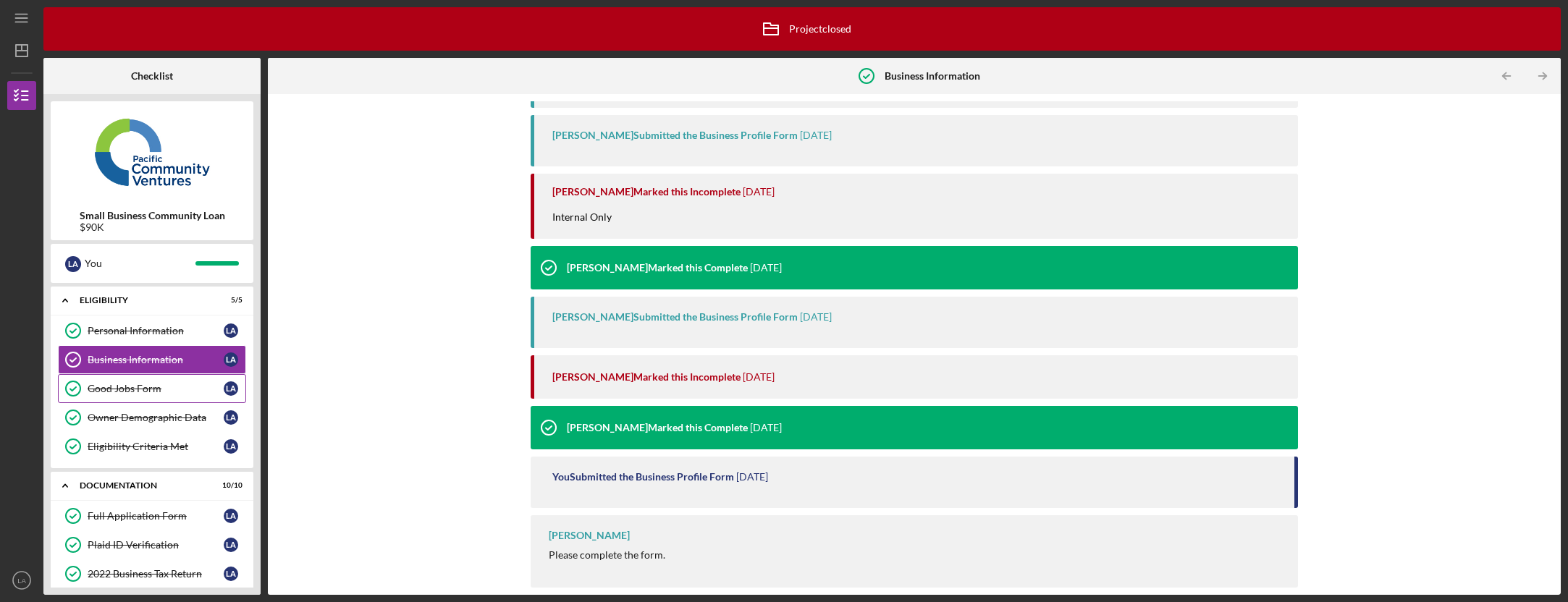
click at [171, 387] on div "Good Jobs Form" at bounding box center [155, 389] width 136 height 12
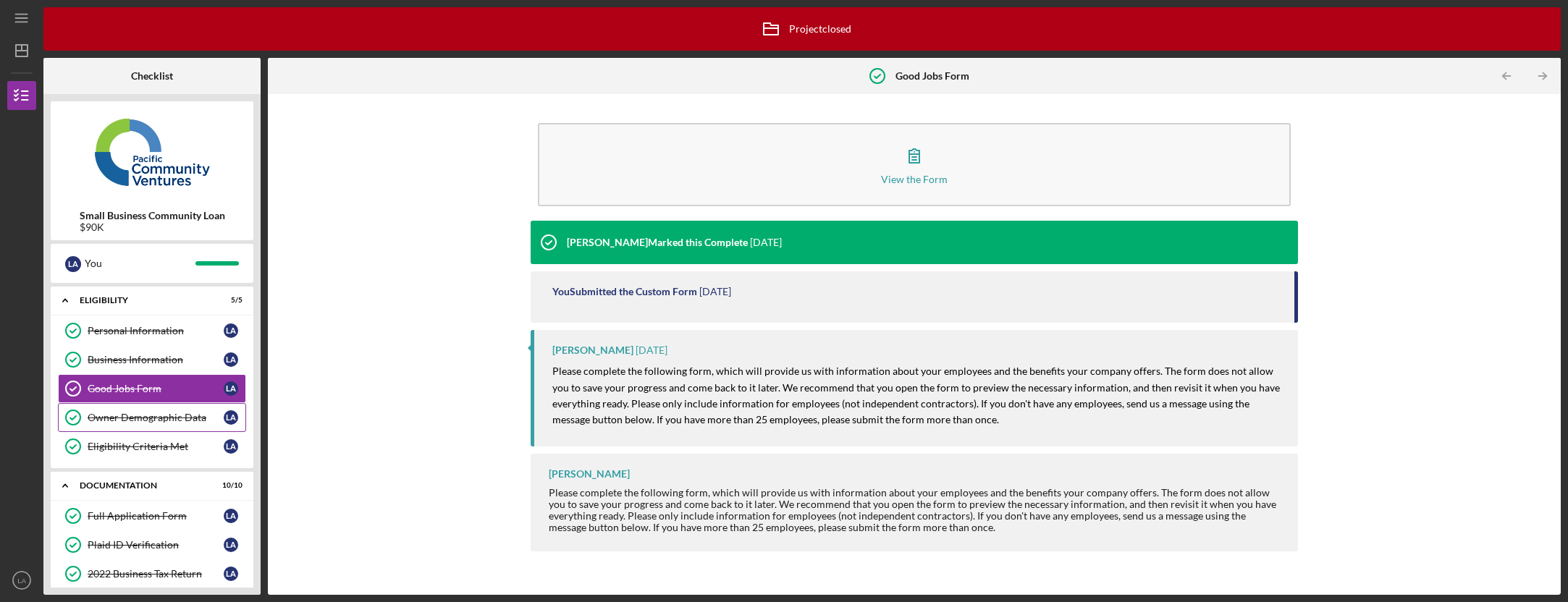
click at [106, 422] on div "Owner Demographic Data" at bounding box center [155, 418] width 136 height 12
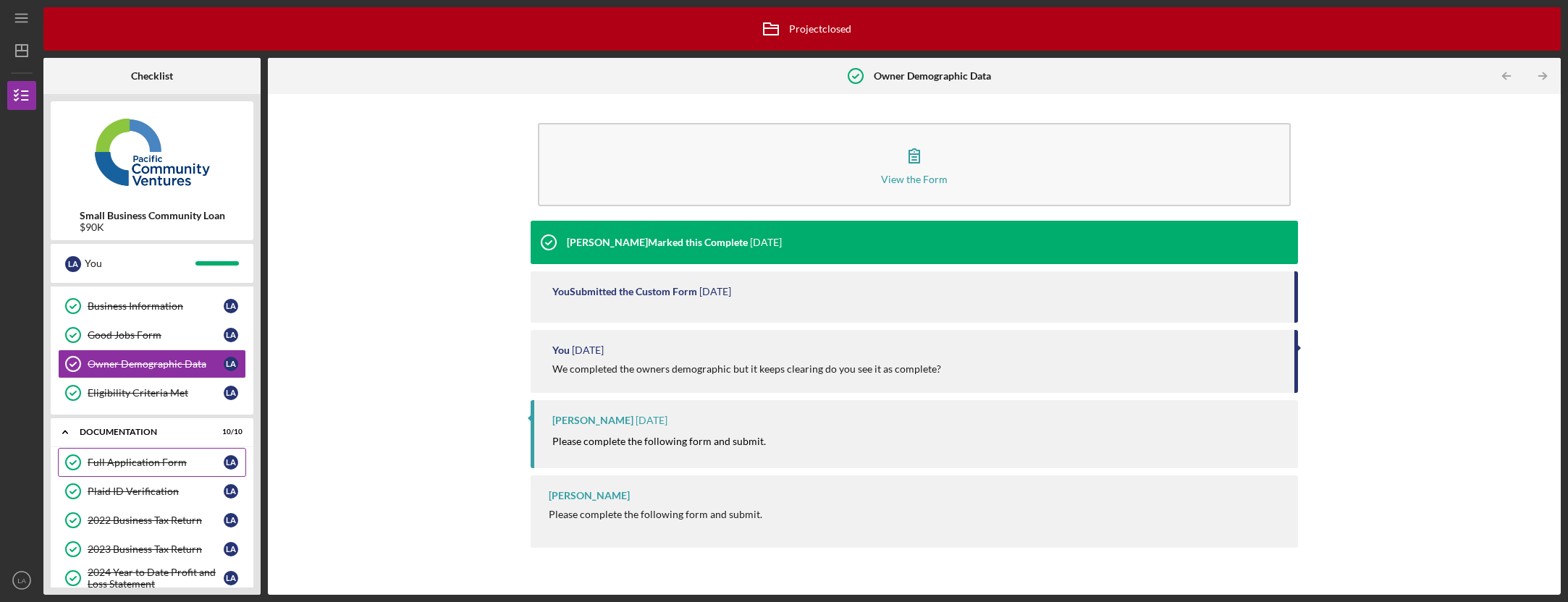
scroll to position [56, 0]
click at [169, 458] on div "Full Application Form" at bounding box center [155, 461] width 136 height 12
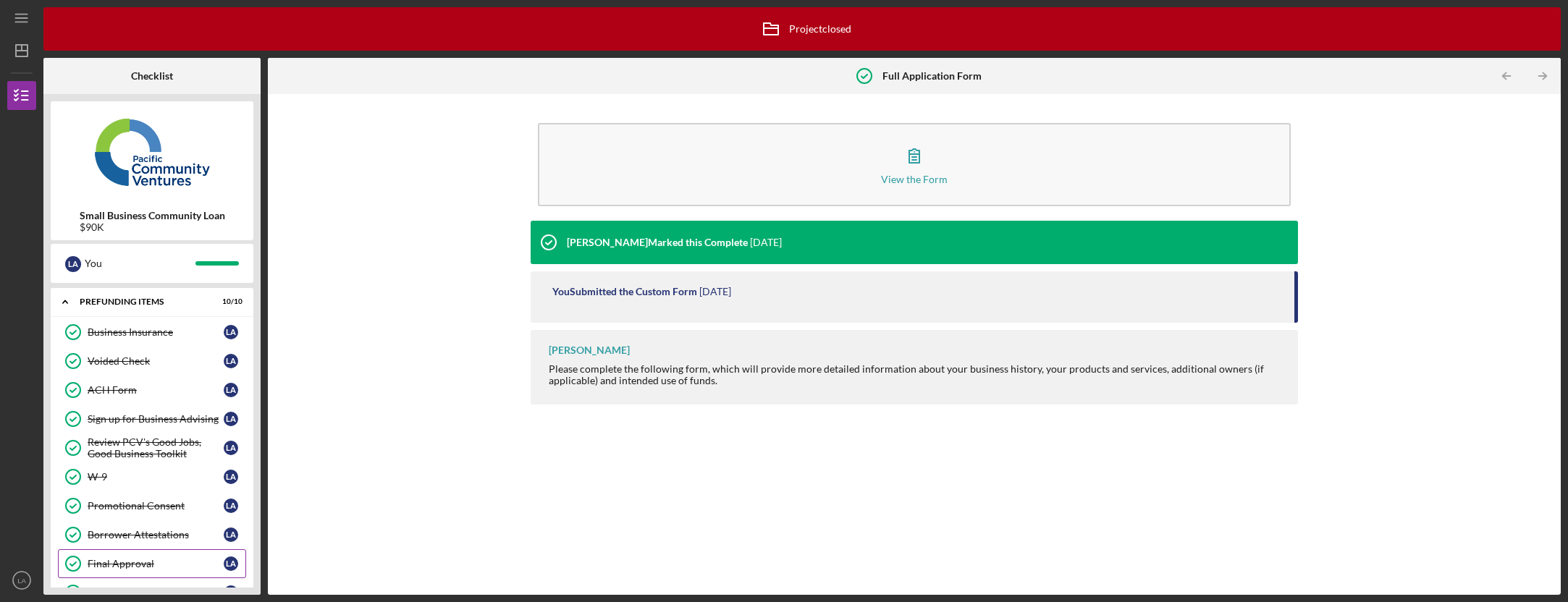
scroll to position [705, 0]
